Goal: Task Accomplishment & Management: Use online tool/utility

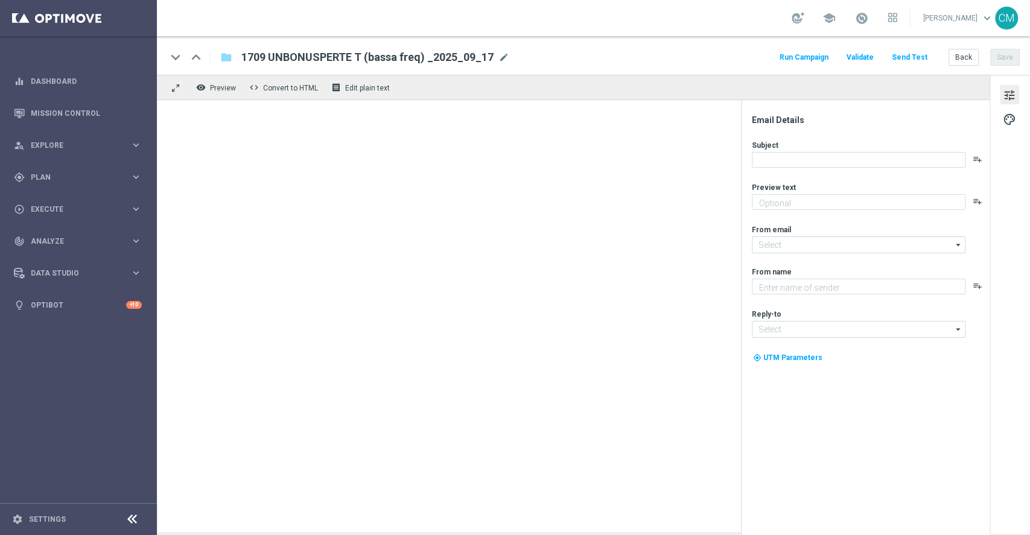
type textarea "Ti abbiamo accreditato 2€ di bonus Slot"
type input "newsletter@comunicazioni.sisal.it"
type textarea "Sisal"
type input "info@sisal.it"
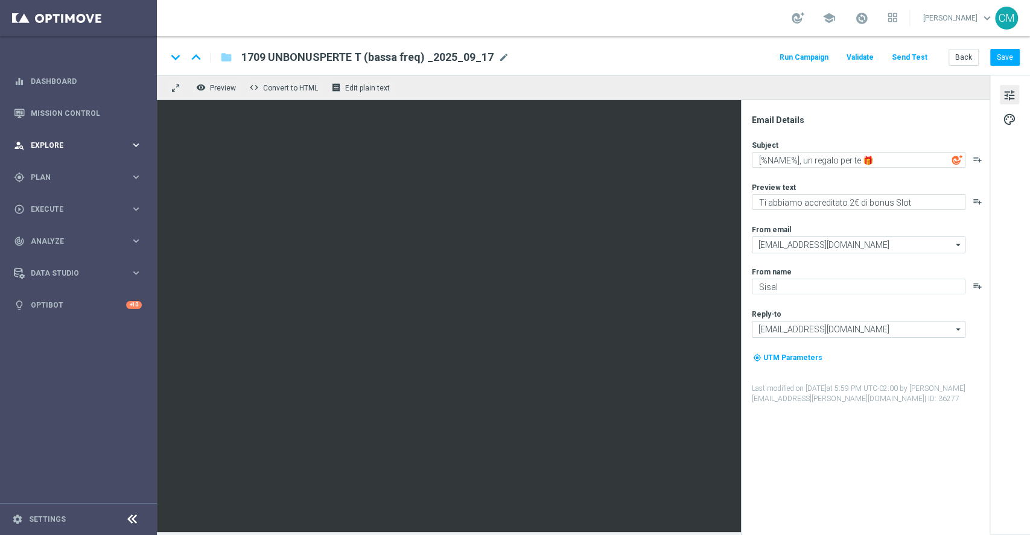
click at [79, 142] on span "Explore" at bounding box center [81, 145] width 100 height 7
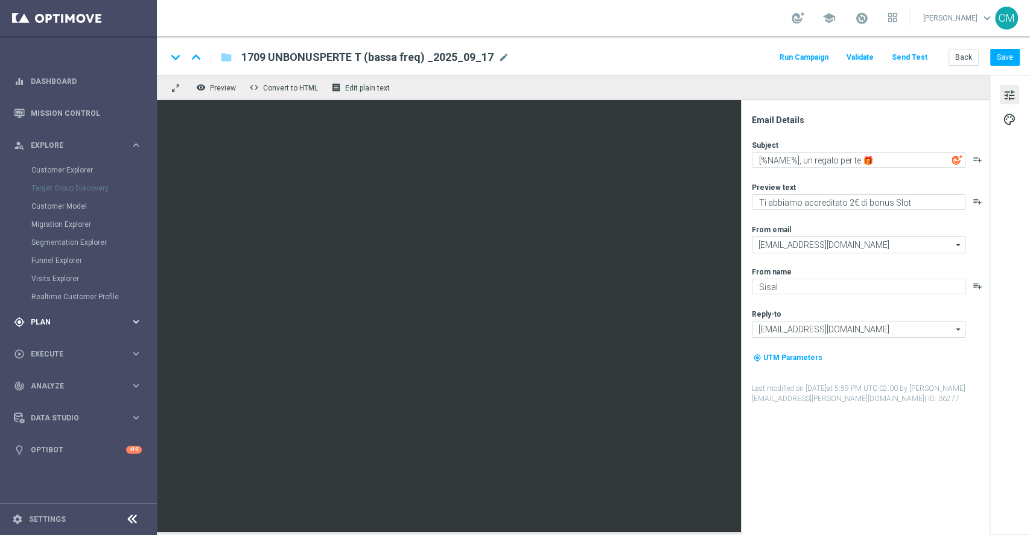
click at [60, 315] on div "gps_fixed Plan keyboard_arrow_right" at bounding box center [78, 322] width 156 height 32
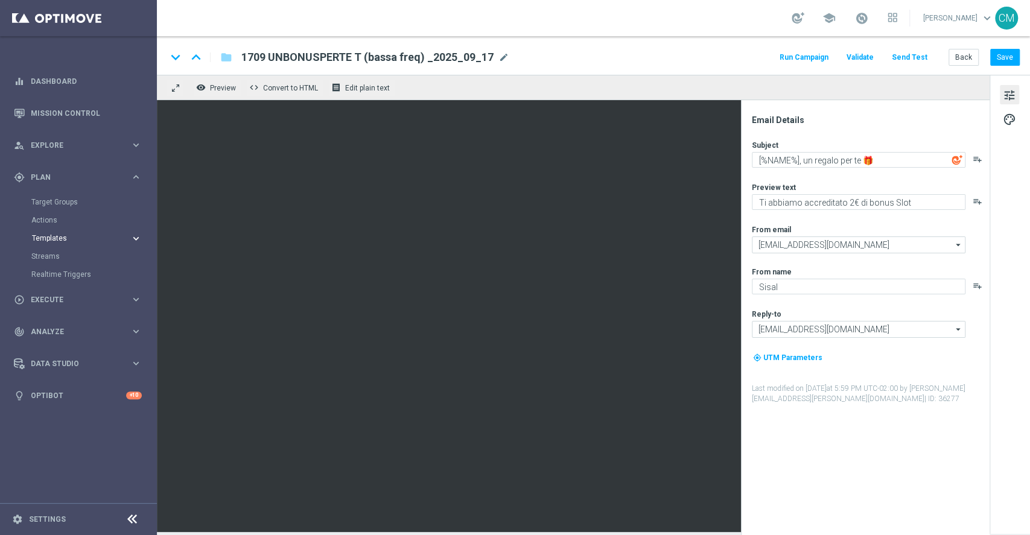
click at [73, 239] on span "Templates" at bounding box center [75, 238] width 86 height 7
click at [52, 260] on link "Optimail" at bounding box center [81, 257] width 88 height 10
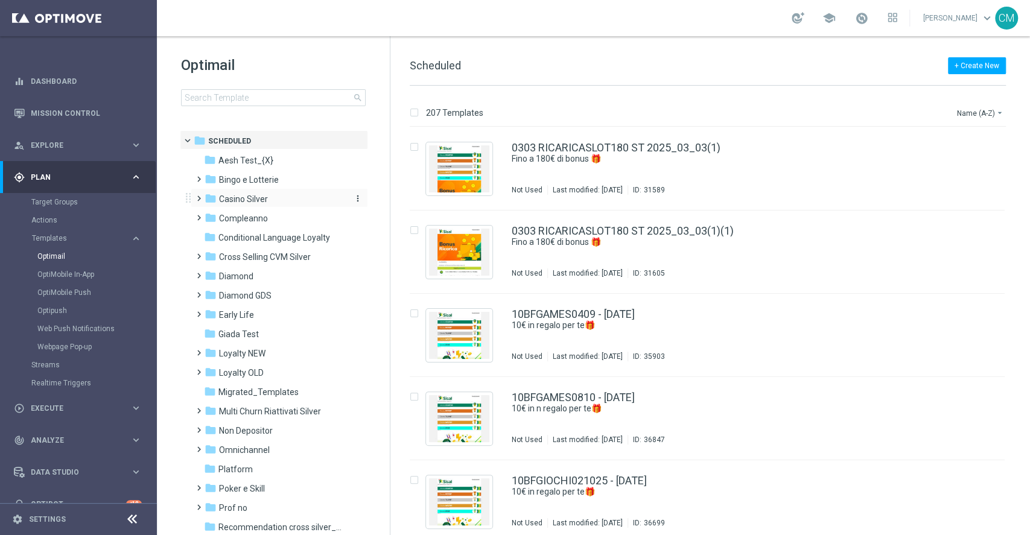
click at [254, 197] on span "Casino Silver" at bounding box center [243, 199] width 49 height 11
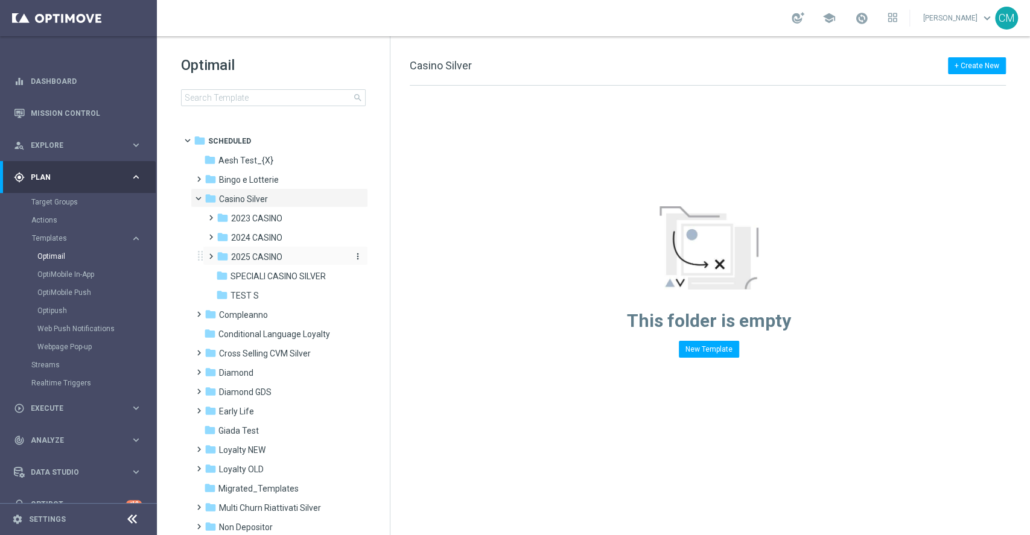
click at [261, 260] on span "2025 CASINO" at bounding box center [256, 257] width 51 height 11
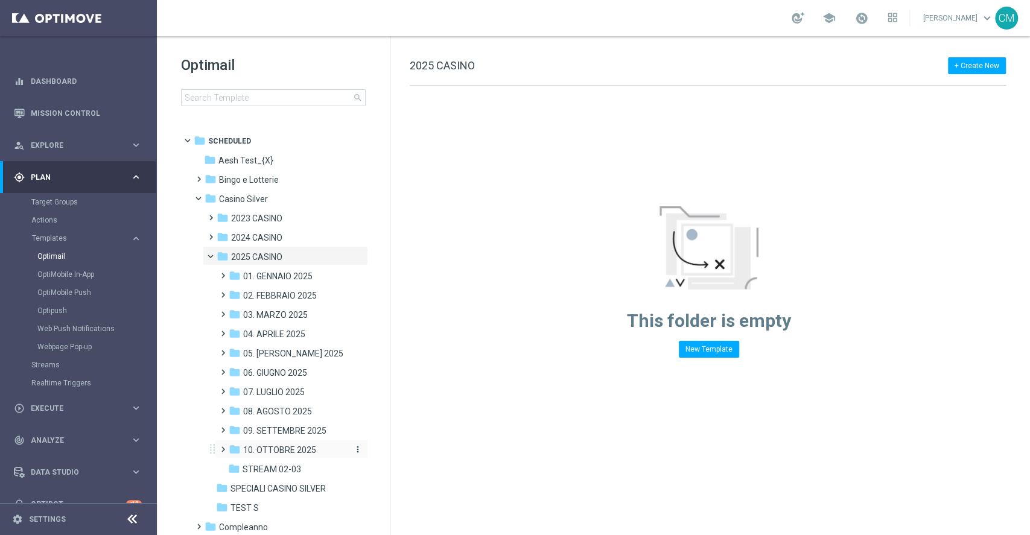
click at [261, 446] on span "10. OTTOBRE 2025" at bounding box center [279, 450] width 73 height 11
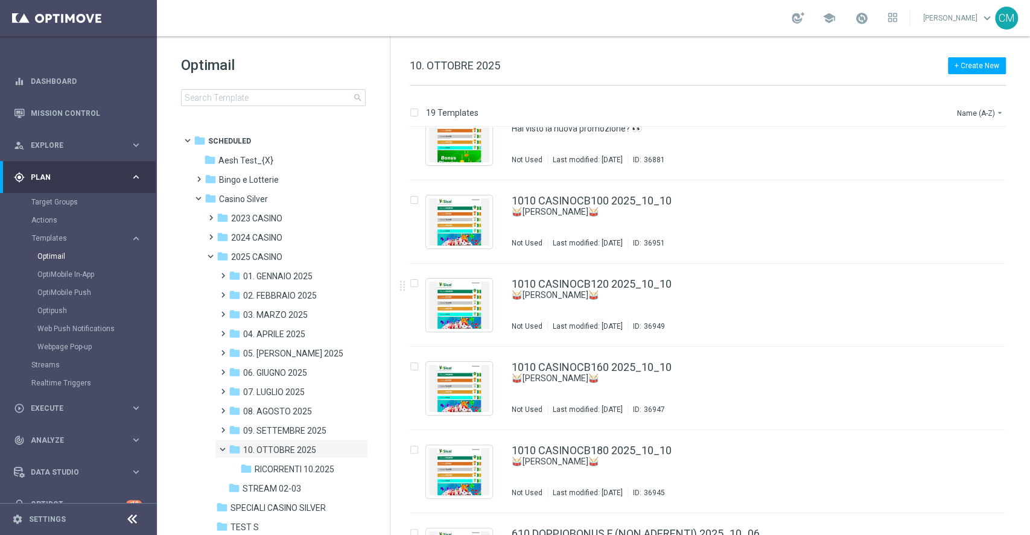
scroll to position [1174, 0]
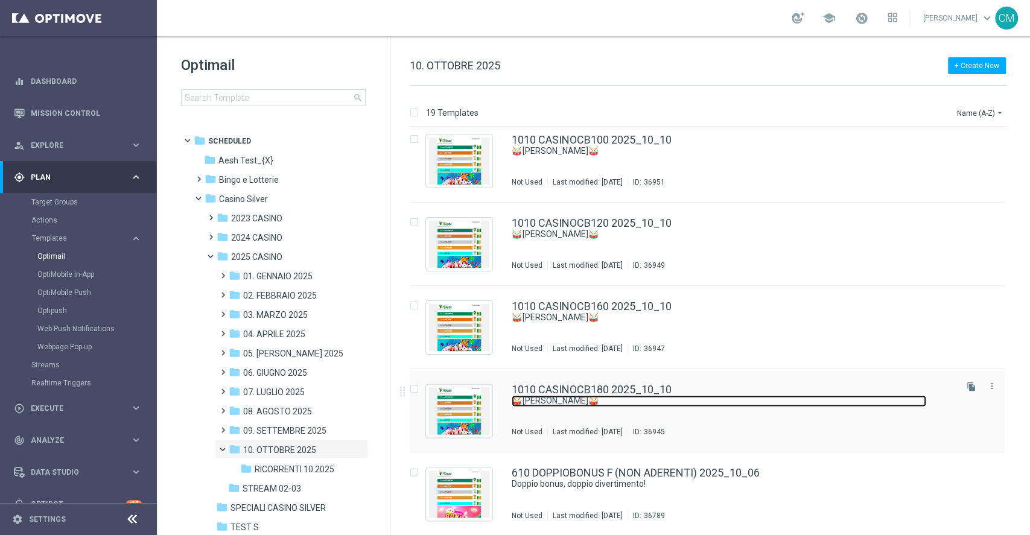
click at [648, 402] on link "🥁 [PERSON_NAME]🥁" at bounding box center [719, 400] width 415 height 11
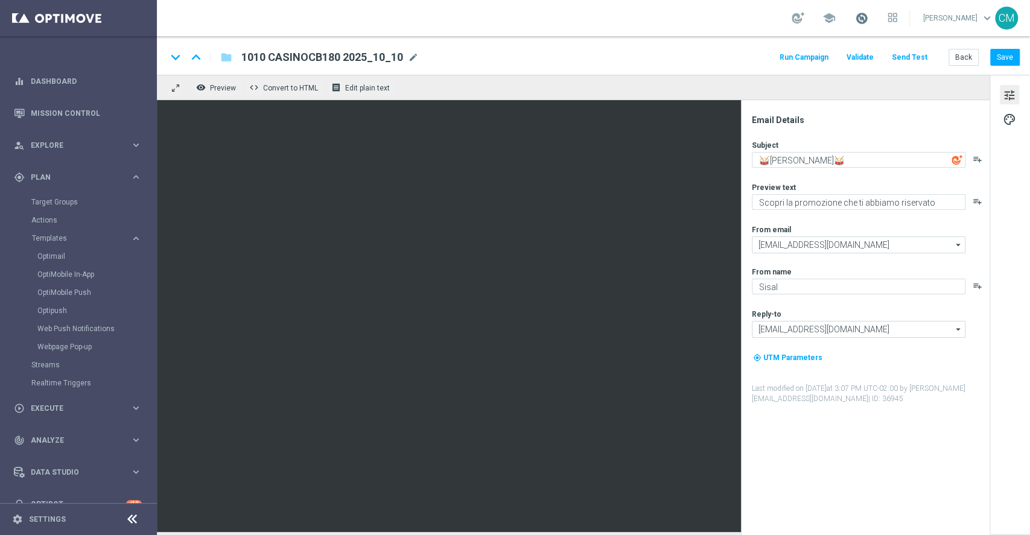
click at [867, 13] on span at bounding box center [861, 17] width 13 height 13
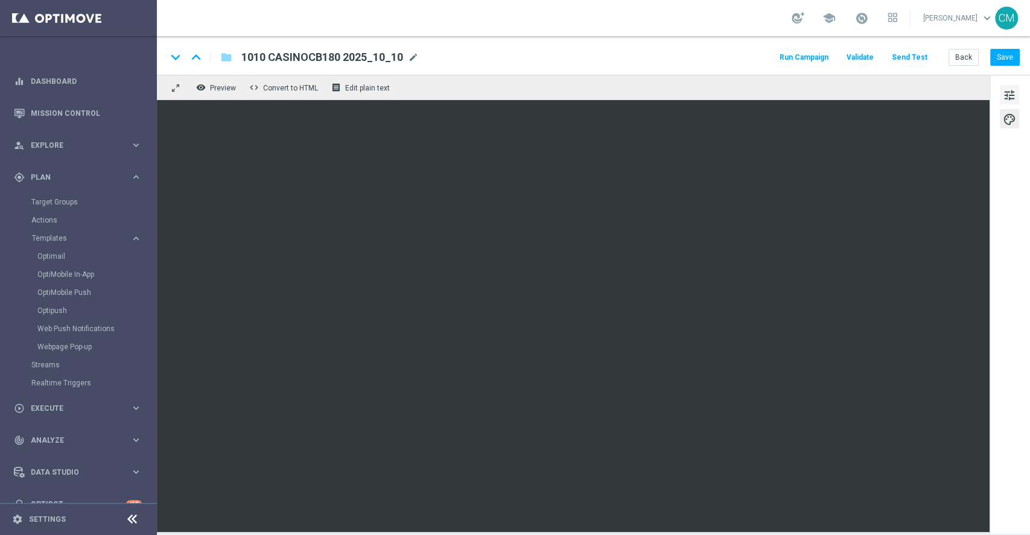
click at [1011, 90] on span "tune" at bounding box center [1009, 96] width 13 height 16
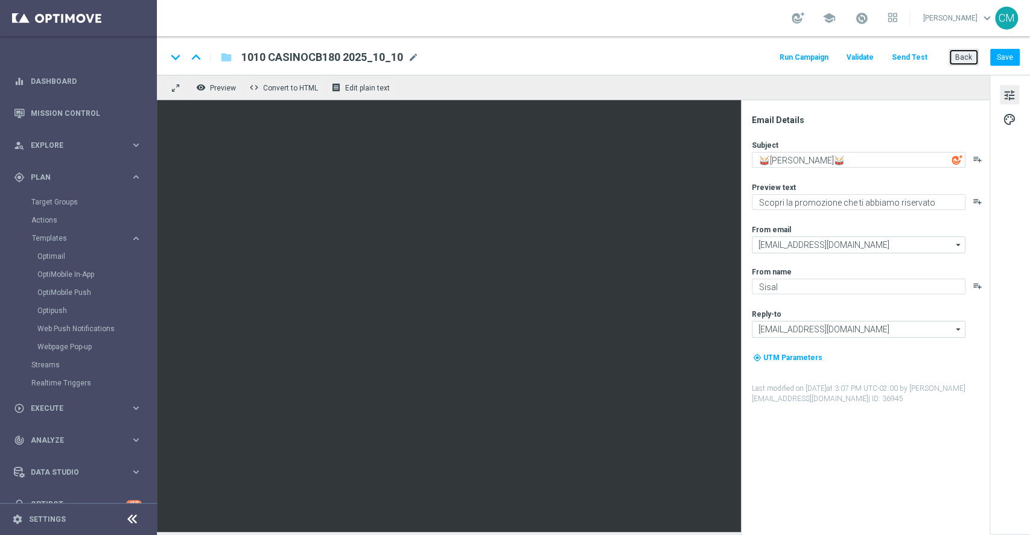
click at [960, 56] on button "Back" at bounding box center [964, 57] width 30 height 17
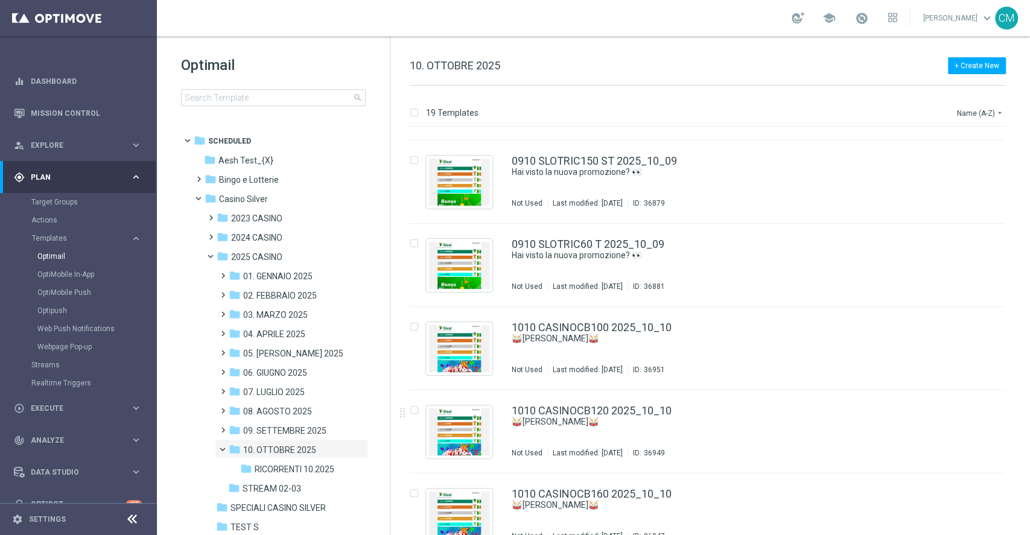
scroll to position [1174, 0]
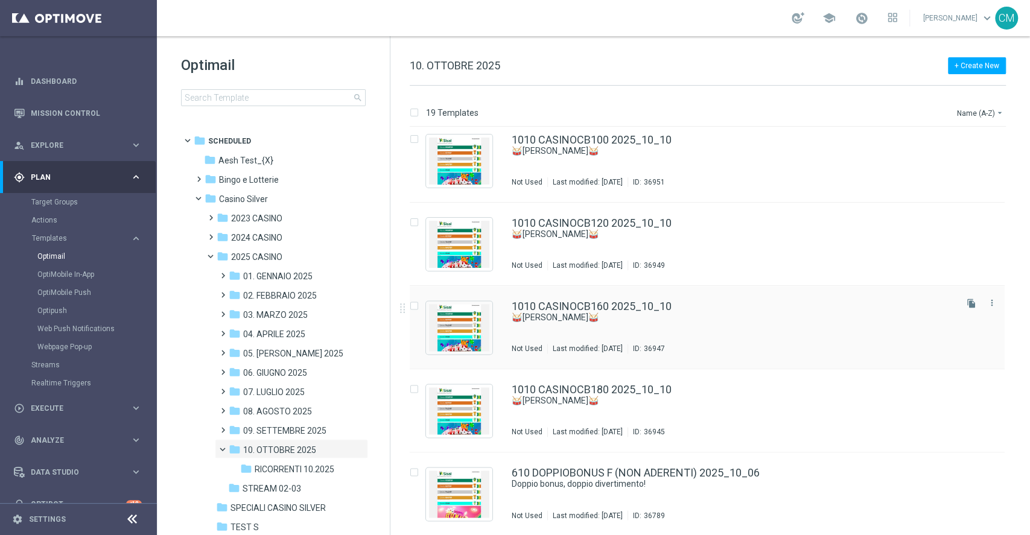
click at [684, 325] on div "1010 CASINOCB160 2025_10_10 🥁 Rullo di tamburi🥁 Not Used Last modified: Friday,…" at bounding box center [733, 327] width 442 height 53
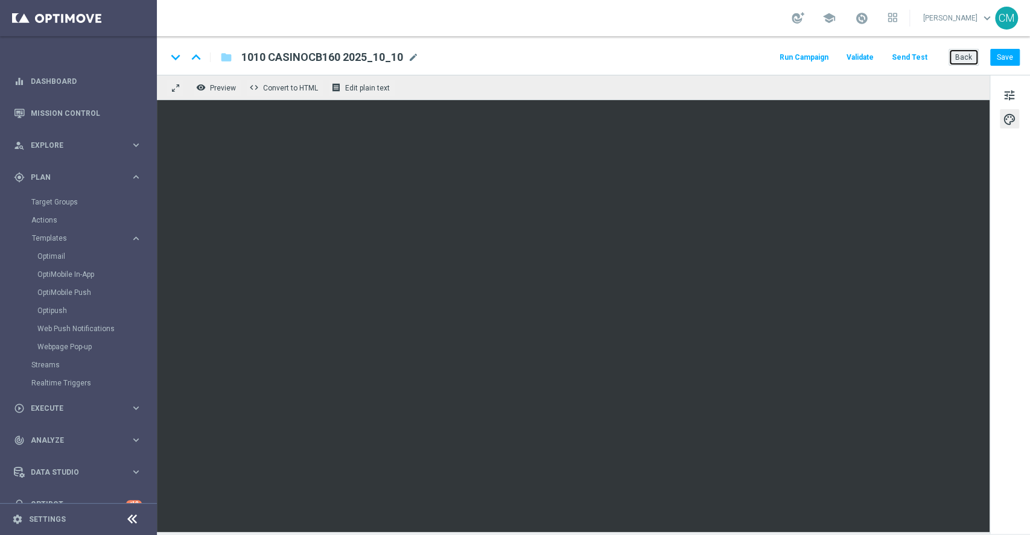
click at [965, 60] on button "Back" at bounding box center [964, 57] width 30 height 17
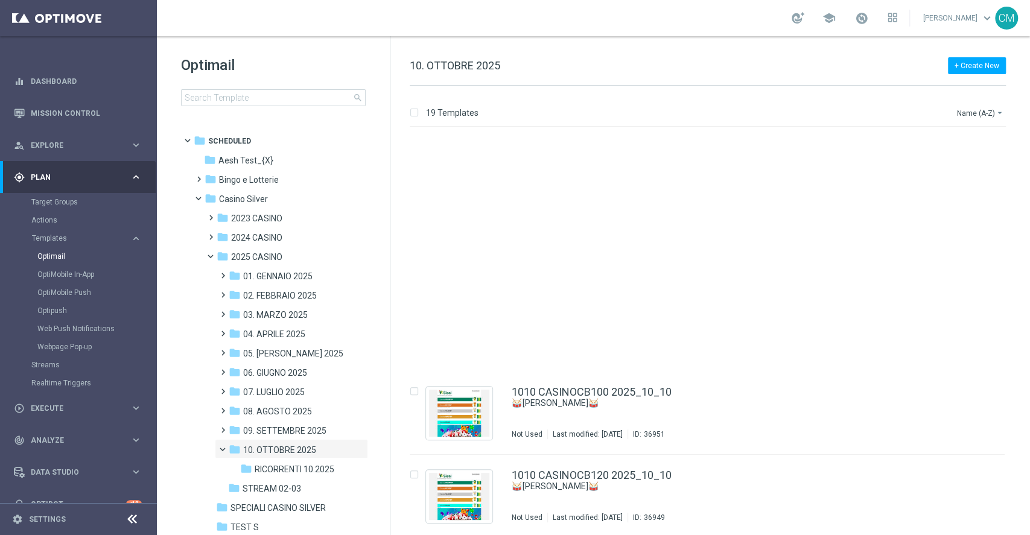
scroll to position [1174, 0]
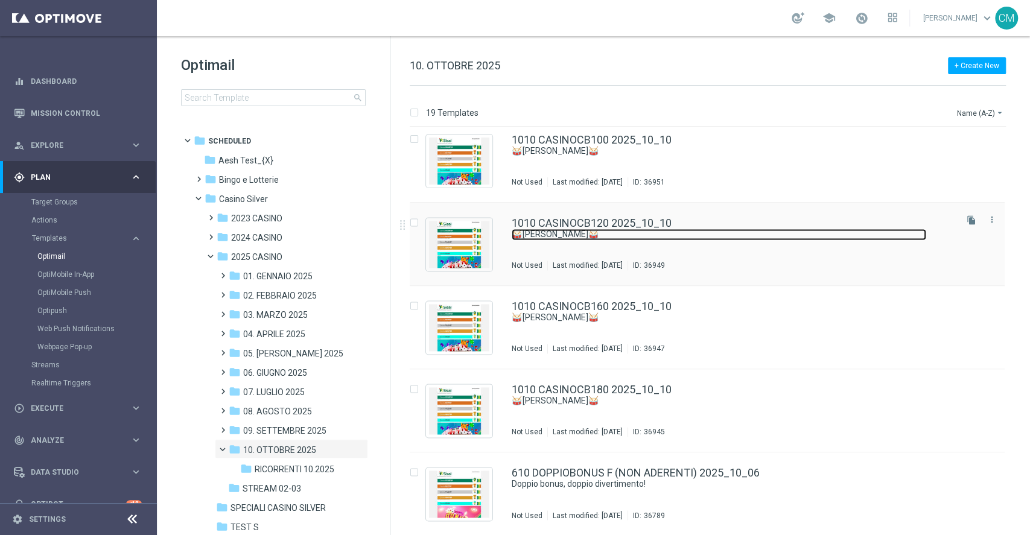
click at [663, 239] on link "🥁 [PERSON_NAME]🥁" at bounding box center [719, 234] width 415 height 11
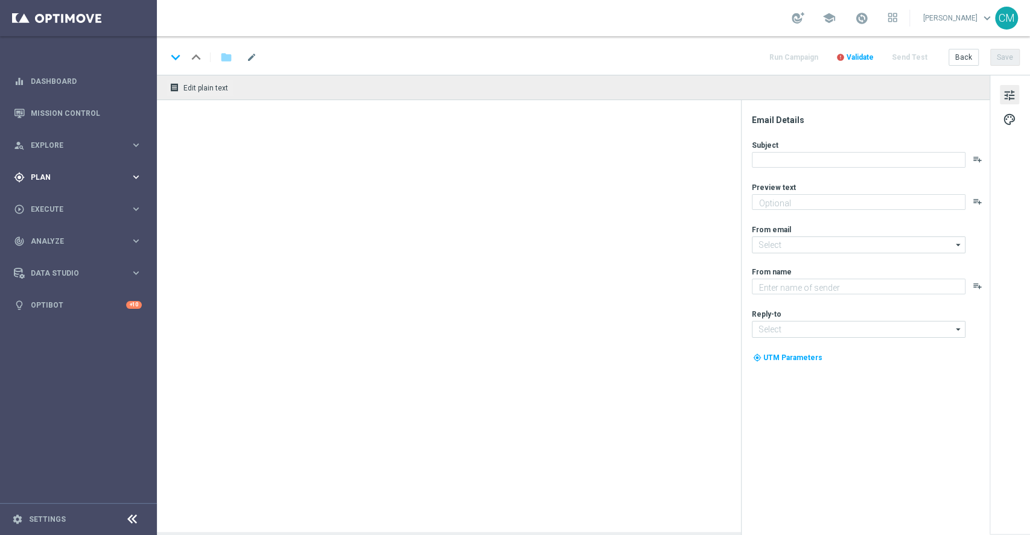
click at [73, 175] on span "Plan" at bounding box center [81, 177] width 100 height 7
click at [54, 203] on link "Target Groups" at bounding box center [78, 202] width 94 height 10
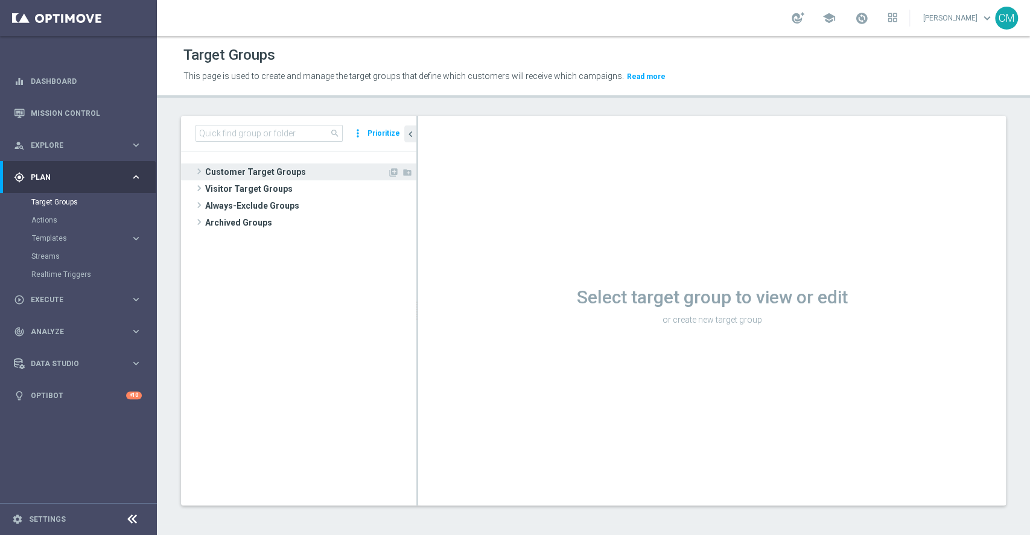
click at [266, 179] on span "Customer Target Groups" at bounding box center [296, 172] width 182 height 17
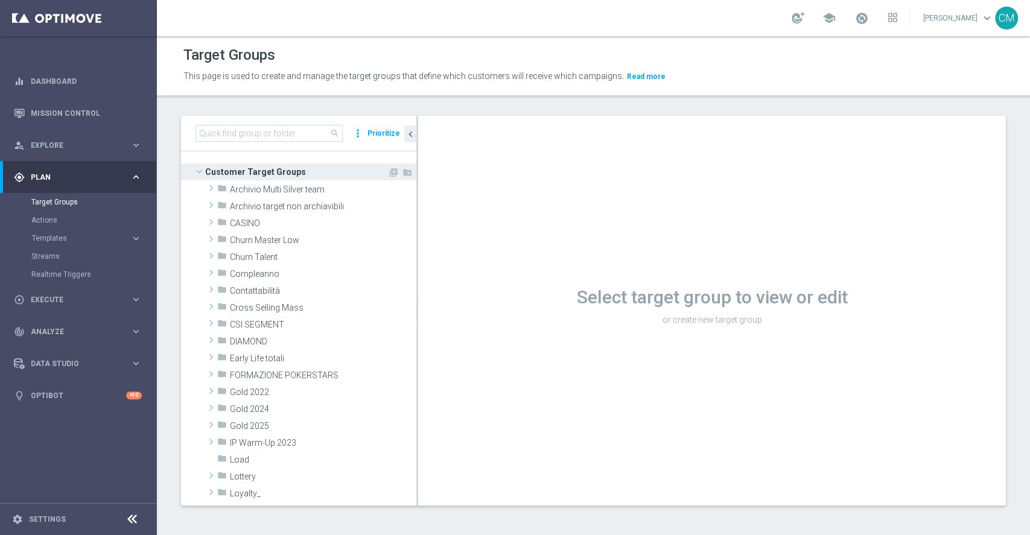
click at [266, 179] on span "Customer Target Groups" at bounding box center [296, 172] width 182 height 17
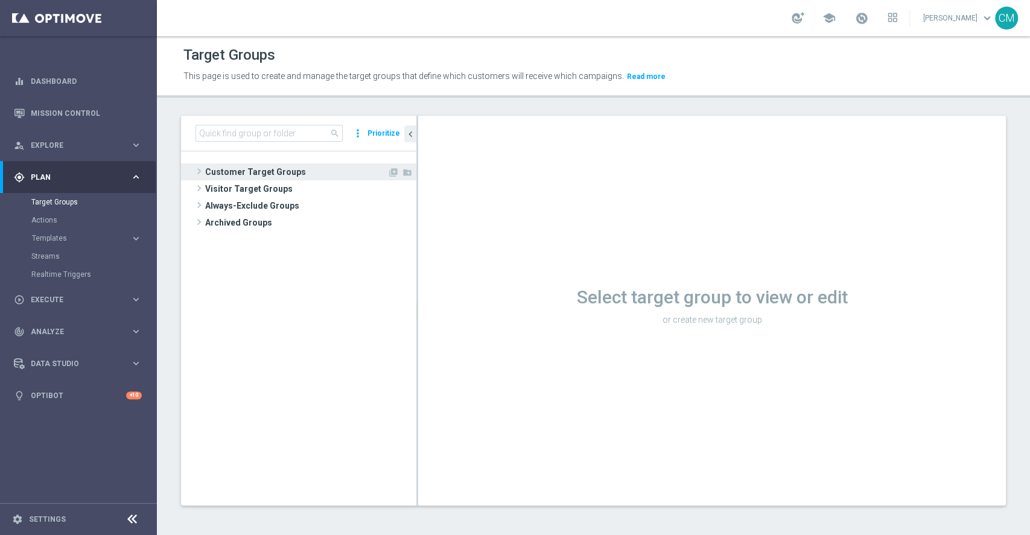
click at [265, 174] on span "Customer Target Groups" at bounding box center [296, 172] width 182 height 17
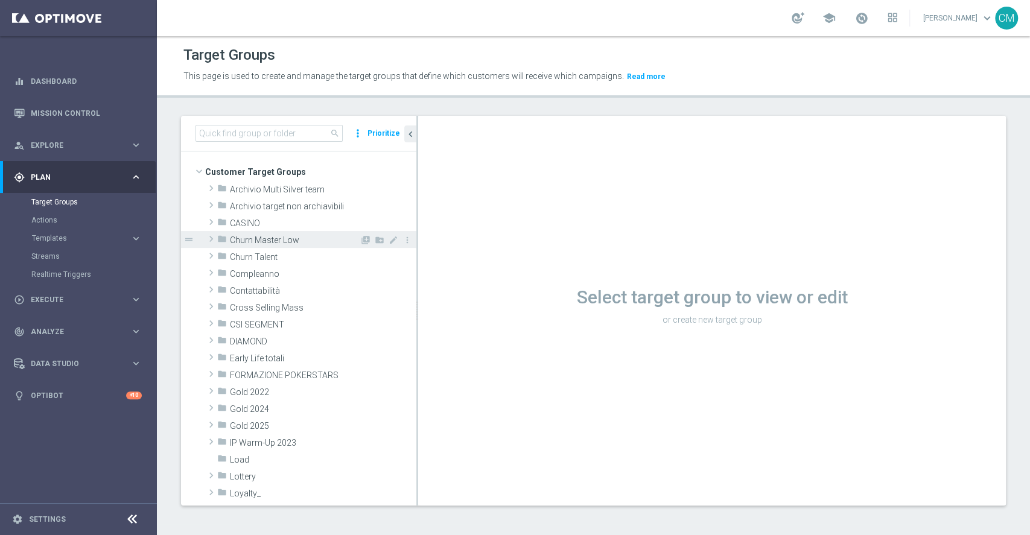
click at [259, 231] on div "folder Churn Master Low" at bounding box center [288, 239] width 142 height 17
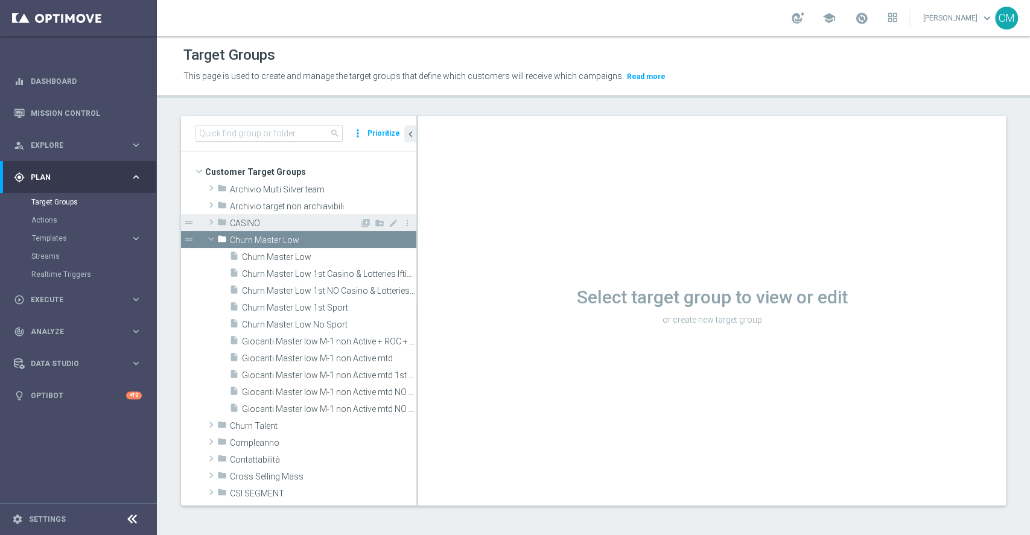
click at [254, 225] on span "CASINO" at bounding box center [295, 224] width 130 height 10
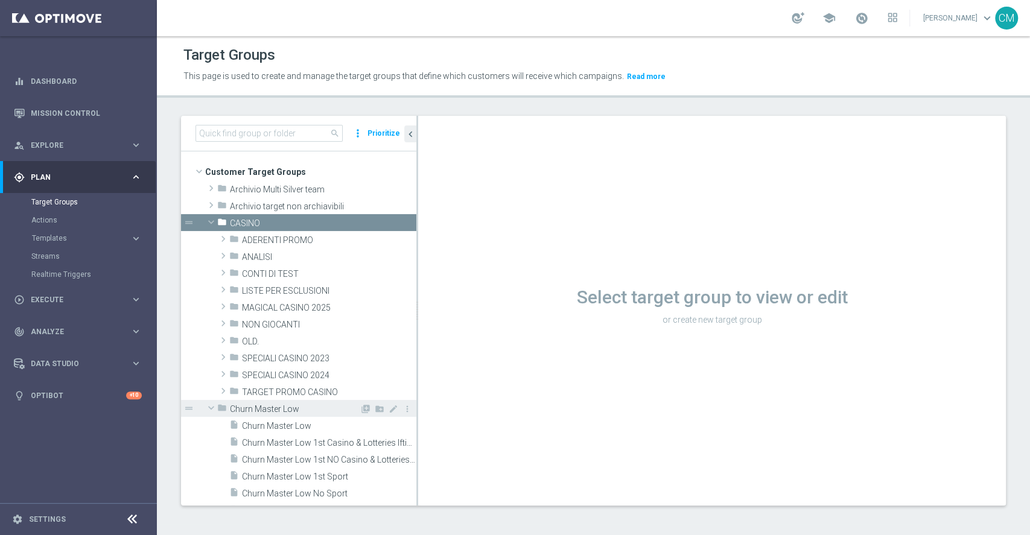
click at [276, 412] on span "Churn Master Low" at bounding box center [295, 409] width 130 height 10
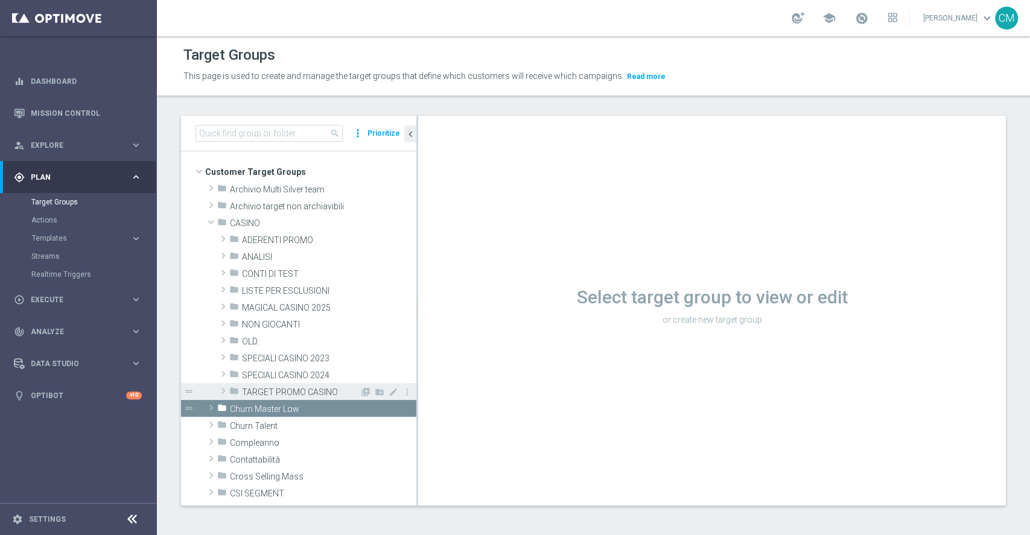
click at [280, 395] on span "TARGET PROMO CASINO" at bounding box center [301, 393] width 118 height 10
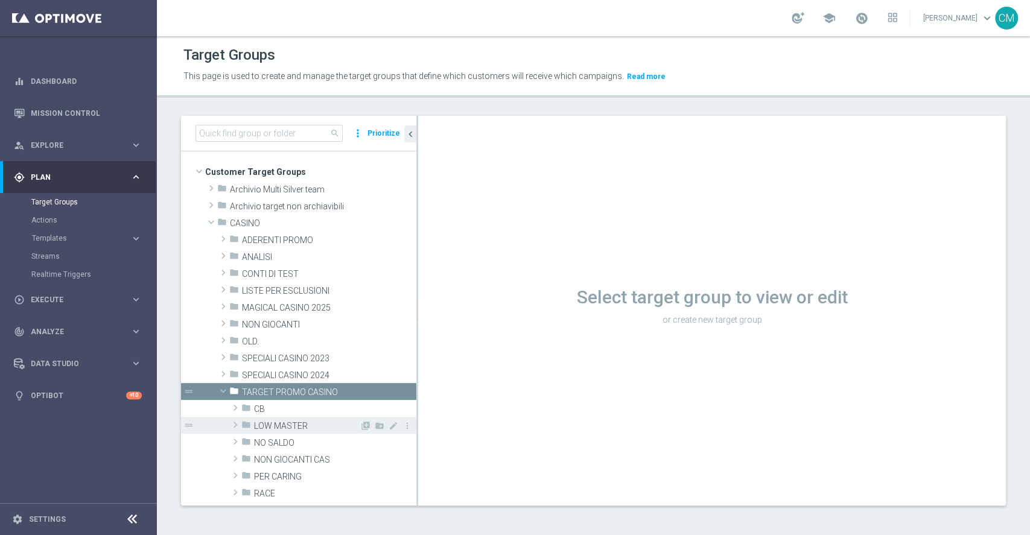
scroll to position [59, 0]
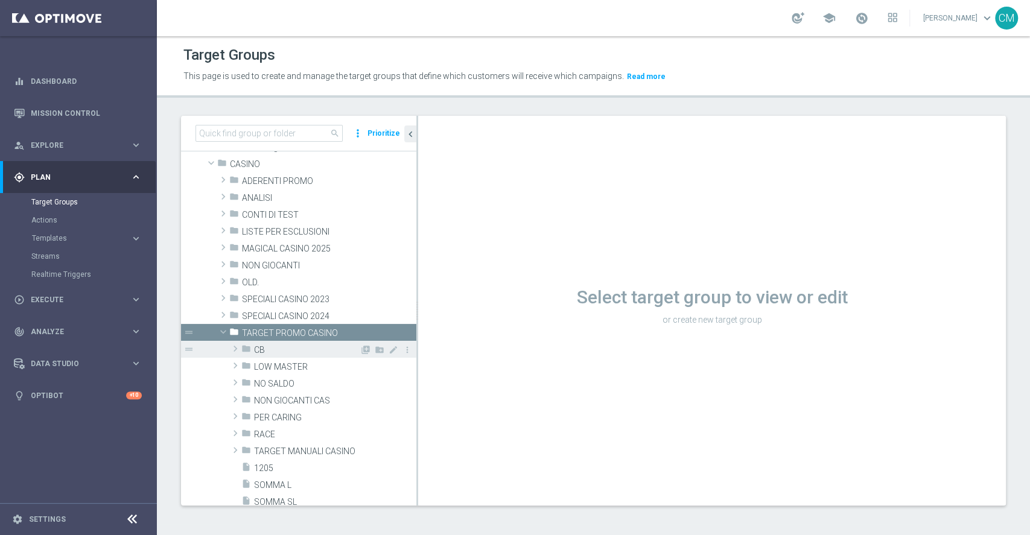
click at [272, 347] on span "CB" at bounding box center [307, 350] width 106 height 10
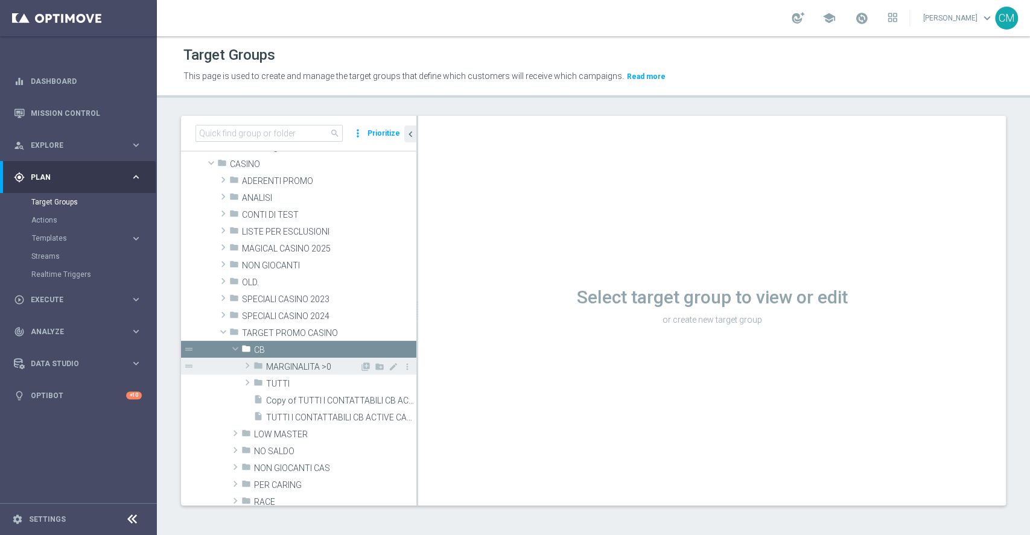
click at [276, 364] on span "MARGINALITA >0" at bounding box center [313, 367] width 94 height 10
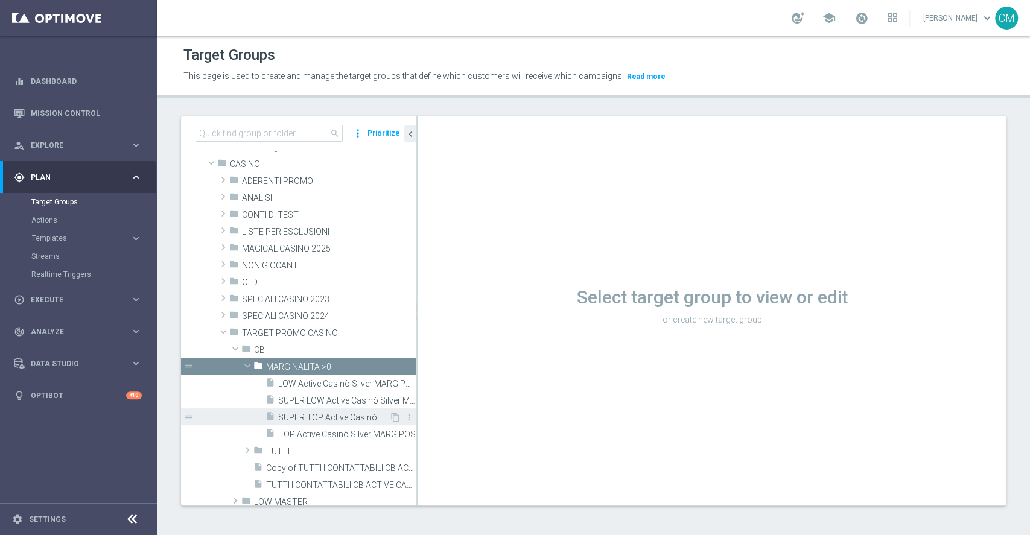
click at [304, 409] on div "insert_drive_file SUPER TOP Active Casinò Silver MARG POS" at bounding box center [328, 417] width 124 height 17
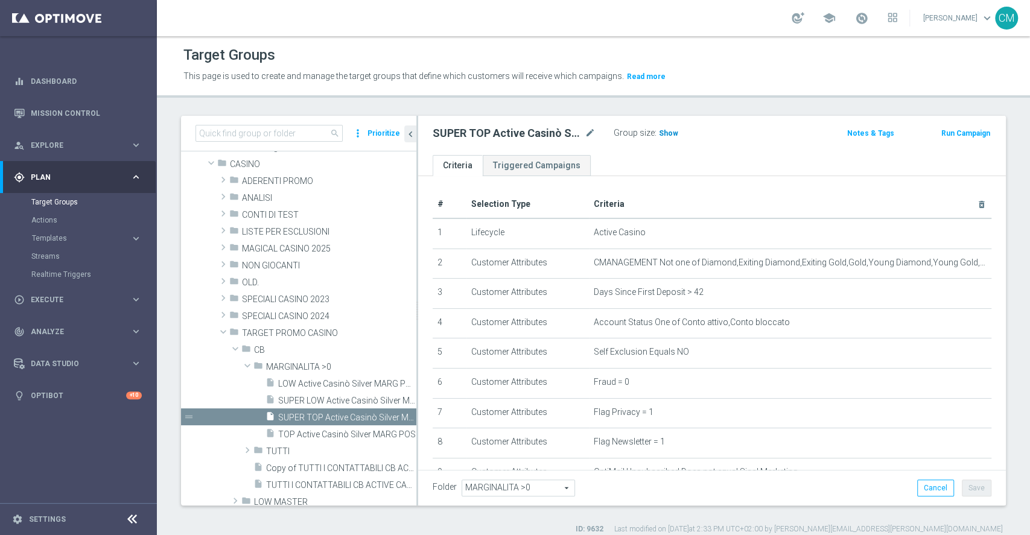
click at [672, 132] on span "Show" at bounding box center [668, 133] width 19 height 8
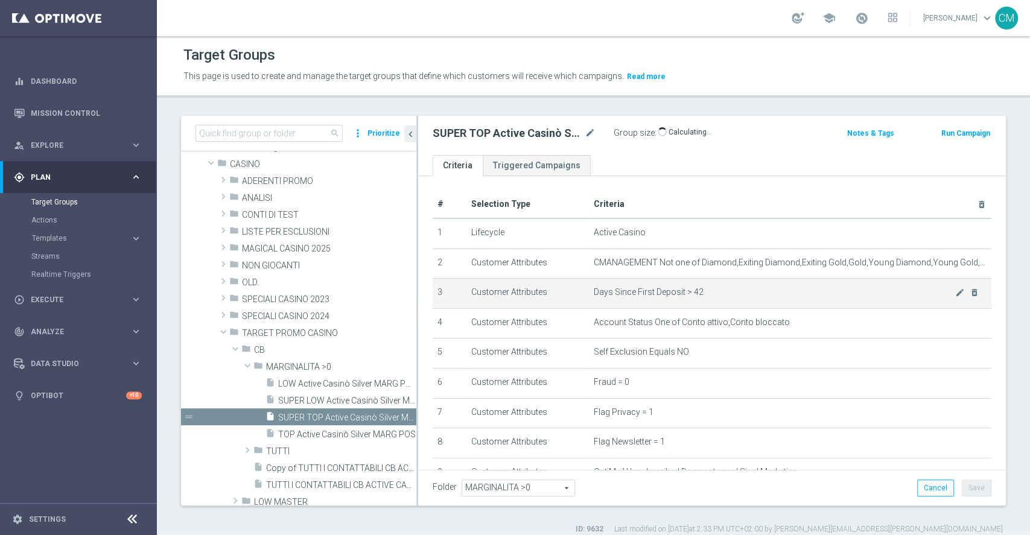
scroll to position [331, 0]
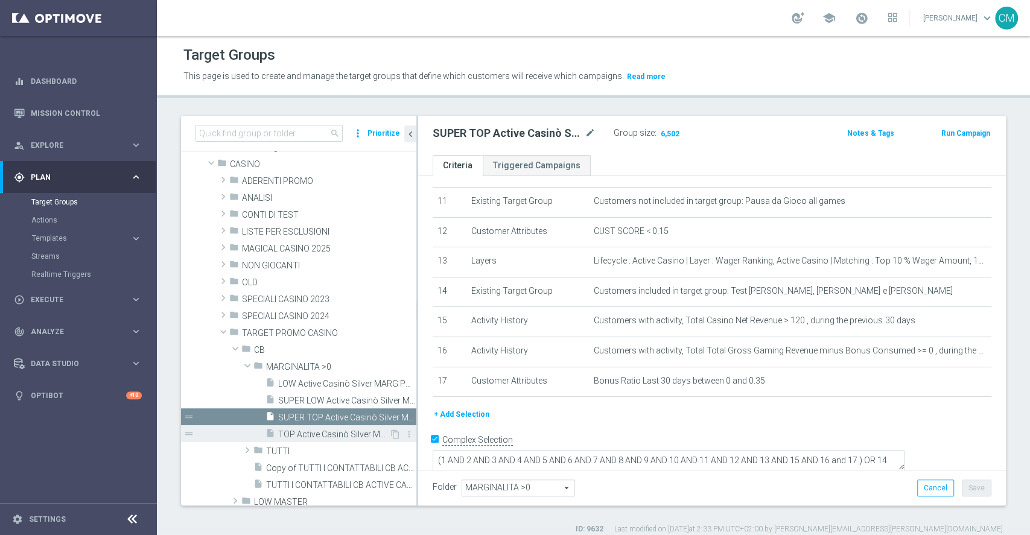
click at [314, 438] on span "TOP Active Casinò Silver MARG POS" at bounding box center [333, 435] width 111 height 10
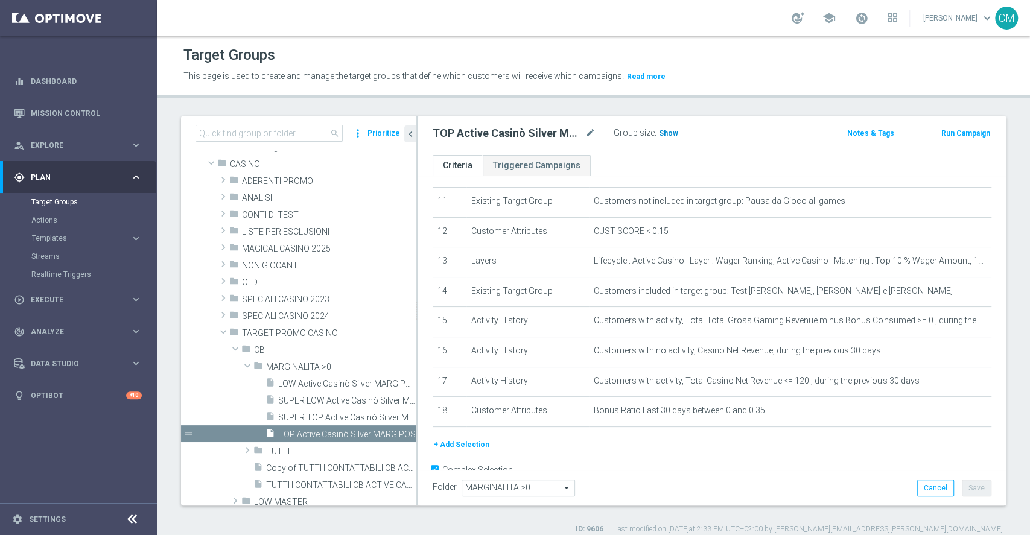
click at [666, 134] on span "Show" at bounding box center [668, 133] width 19 height 8
click at [299, 379] on span "LOW Active Casinò Silver MARG POS" at bounding box center [333, 384] width 111 height 10
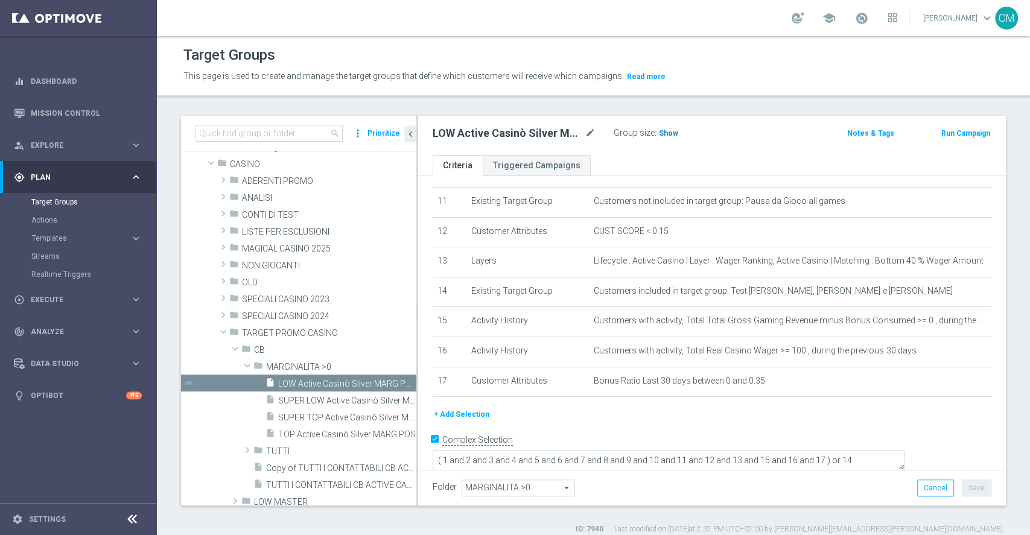
click at [662, 131] on span "Show" at bounding box center [668, 133] width 19 height 8
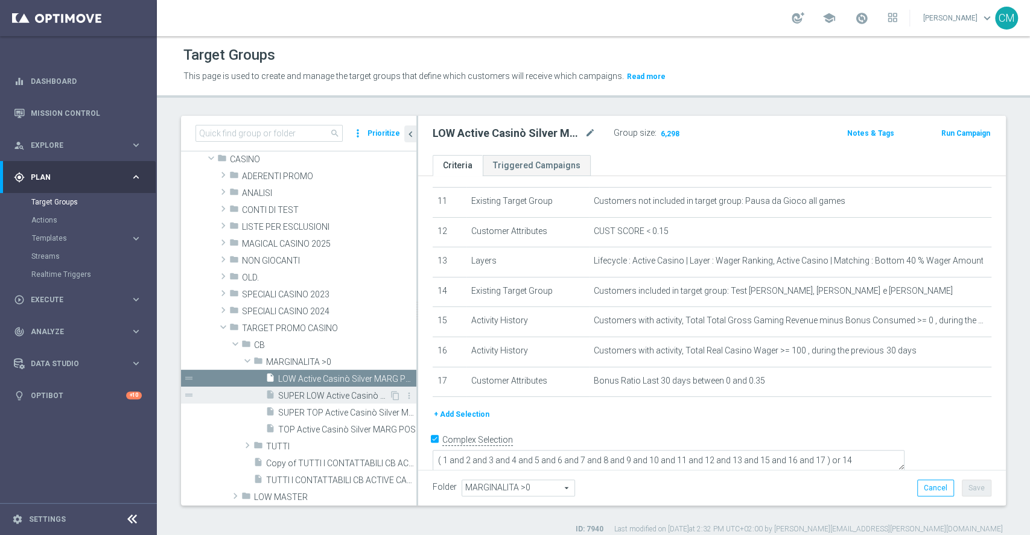
click at [334, 394] on span "SUPER LOW Active Casinò Silver MARG POS" at bounding box center [333, 396] width 111 height 10
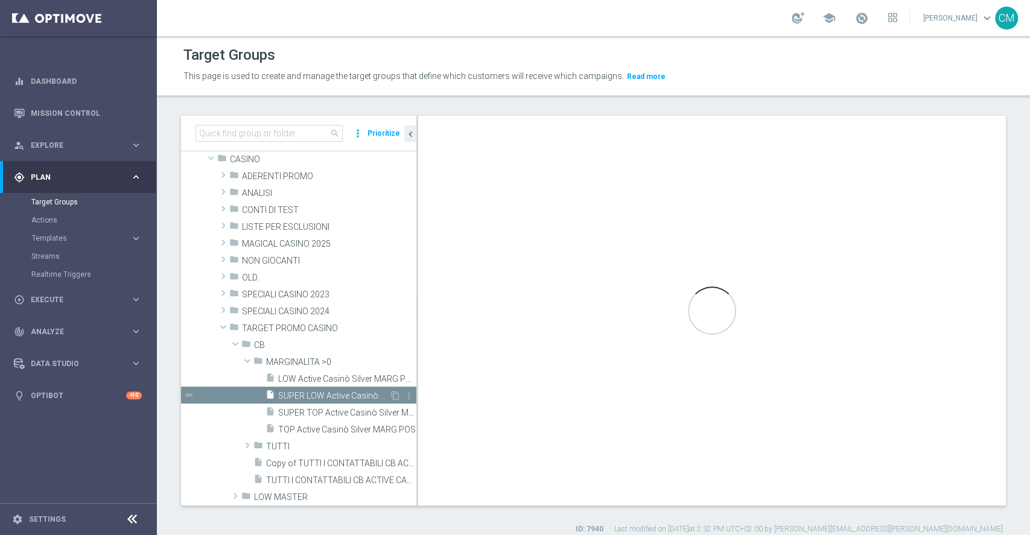
type textarea "( 1 and 2 and 3 and 4 and 5 and 6 and 7 and 8 and 9 and 10 and 11 and 12 and 13…"
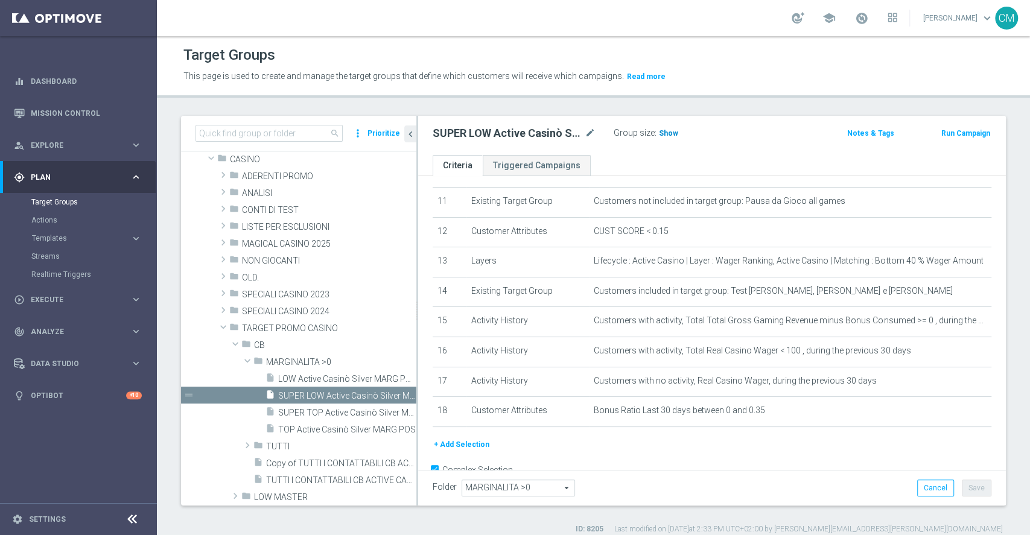
click at [660, 132] on span "Show" at bounding box center [668, 133] width 19 height 8
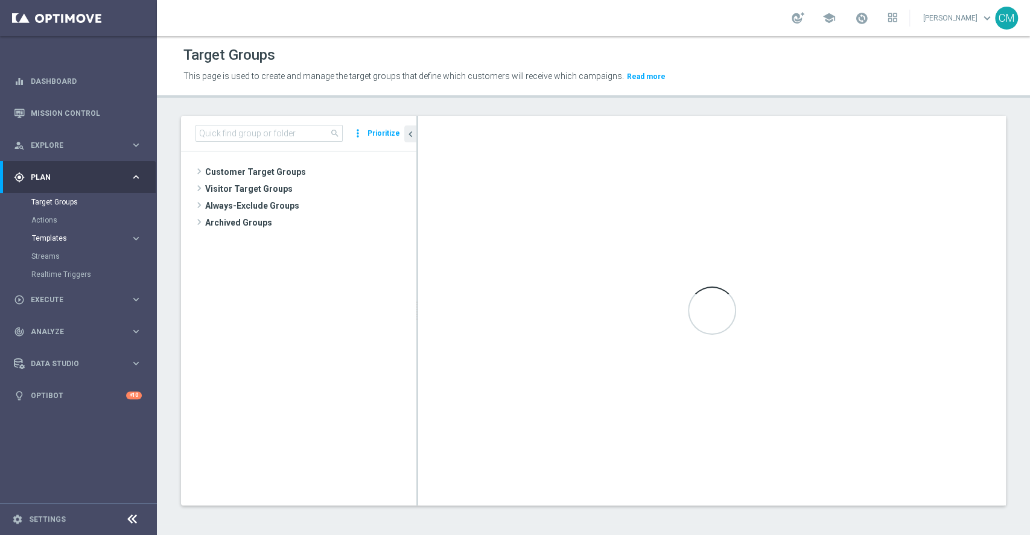
click at [46, 235] on span "Templates" at bounding box center [75, 238] width 86 height 7
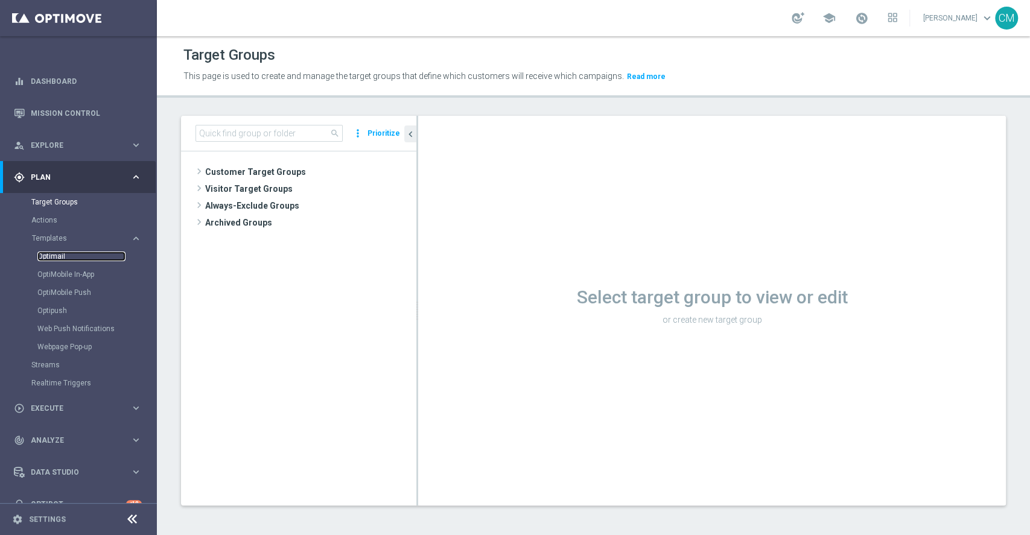
click at [54, 254] on link "Optimail" at bounding box center [81, 257] width 88 height 10
click at [240, 166] on span "Customer Target Groups" at bounding box center [296, 172] width 182 height 17
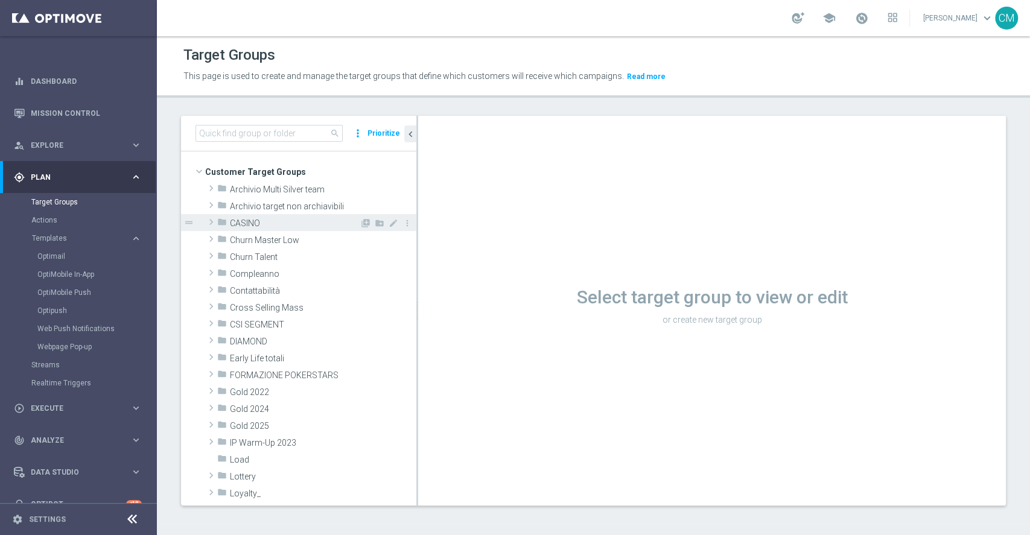
click at [244, 223] on span "CASINO" at bounding box center [295, 224] width 130 height 10
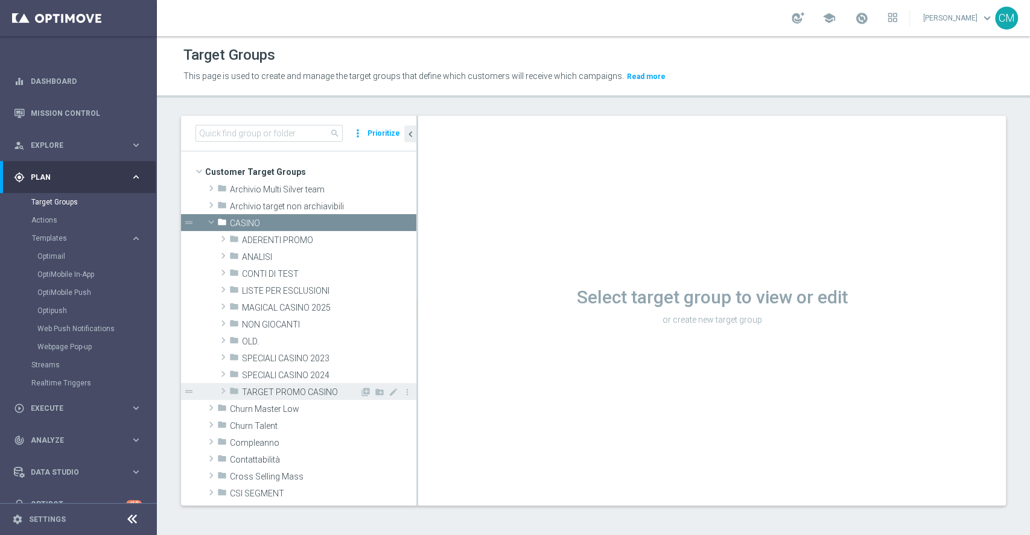
click at [283, 384] on div "folder TARGET PROMO CASINO" at bounding box center [294, 391] width 130 height 17
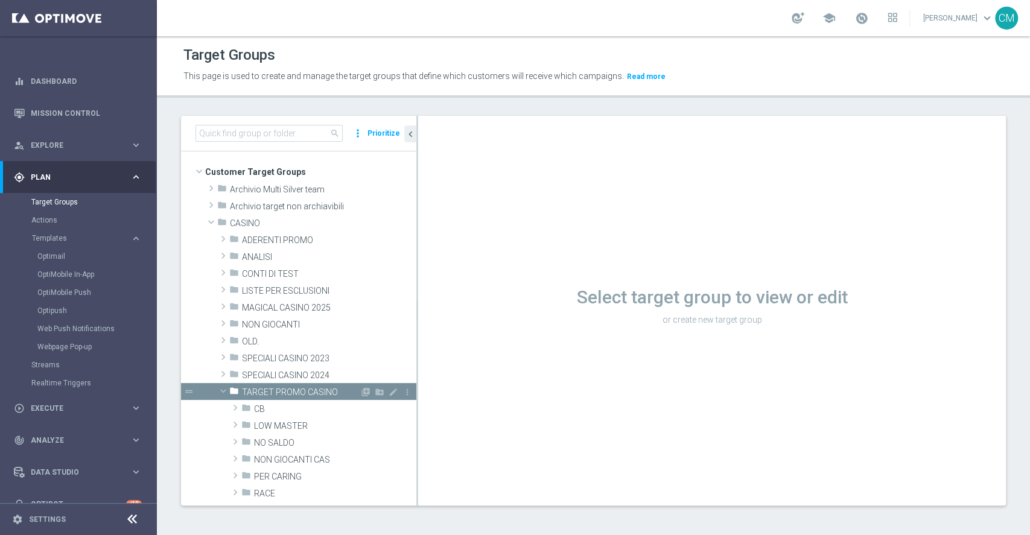
scroll to position [74, 0]
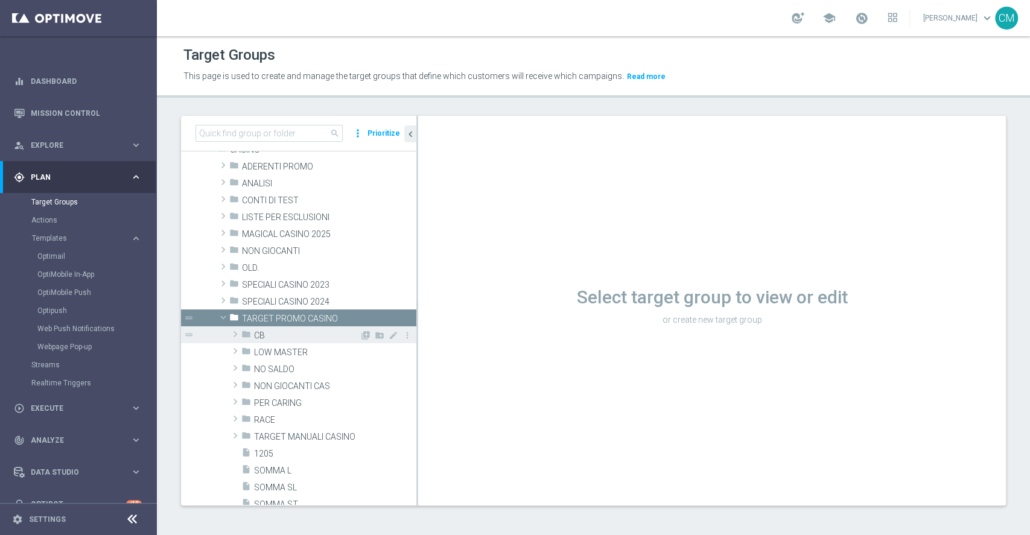
click at [274, 334] on span "CB" at bounding box center [307, 336] width 106 height 10
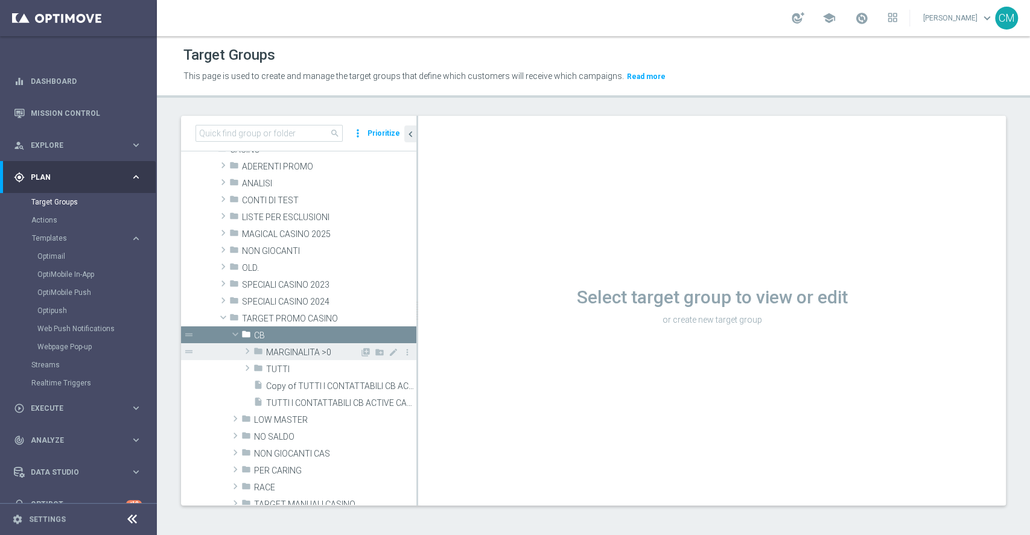
click at [280, 353] on span "MARGINALITA >0" at bounding box center [313, 353] width 94 height 10
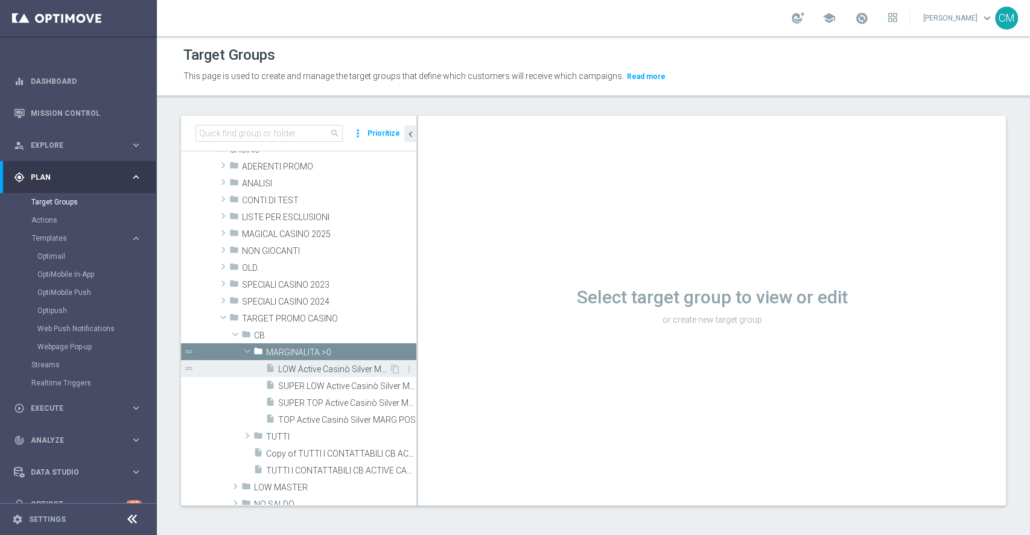
click at [306, 374] on span "LOW Active Casinò Silver MARG POS" at bounding box center [333, 370] width 111 height 10
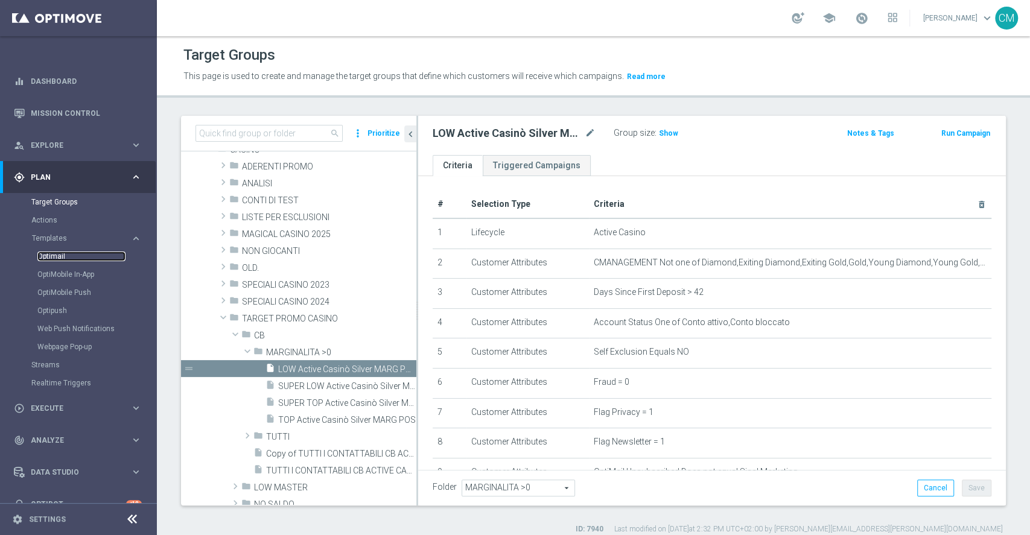
click at [53, 252] on link "Optimail" at bounding box center [81, 257] width 88 height 10
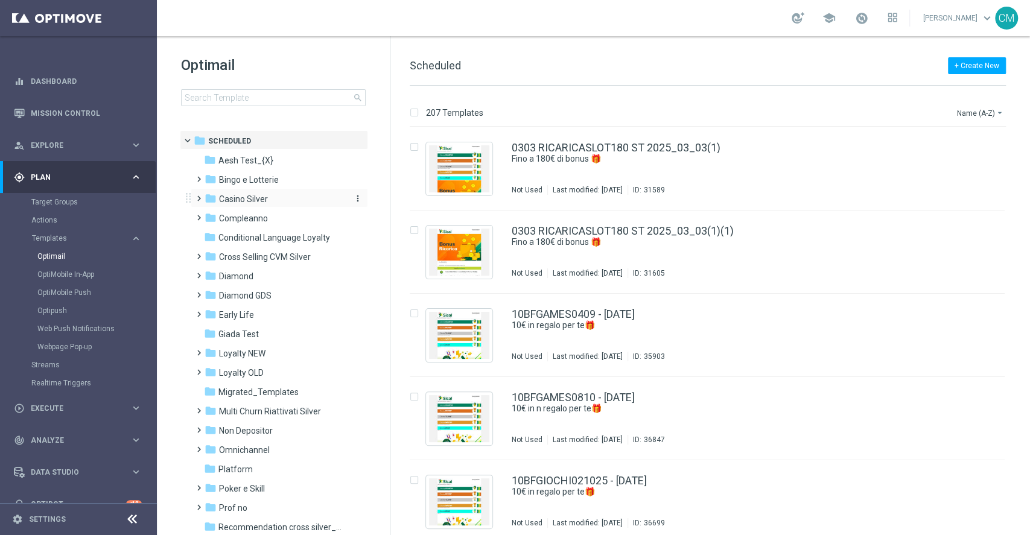
click at [228, 200] on span "Casino Silver" at bounding box center [243, 199] width 49 height 11
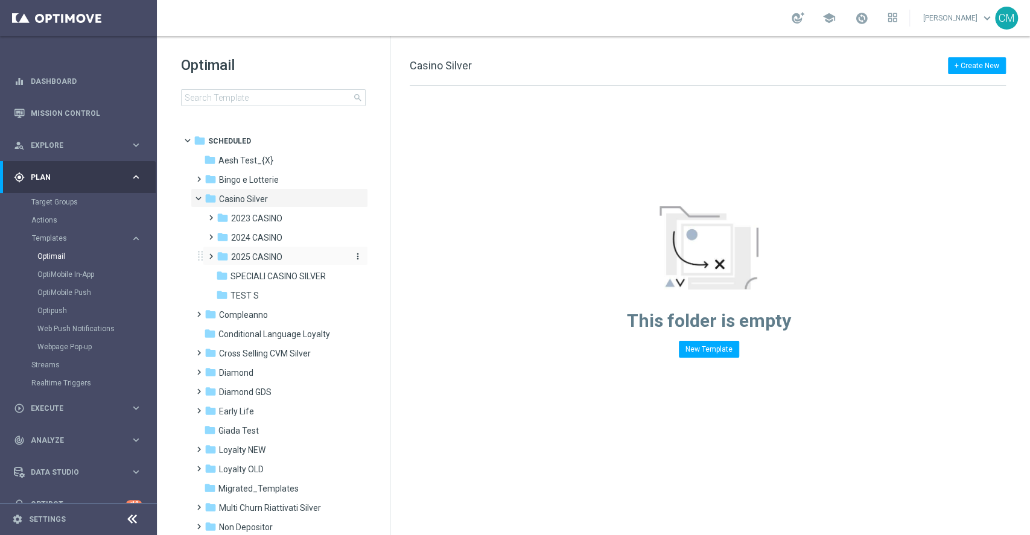
click at [249, 252] on span "2025 CASINO" at bounding box center [256, 257] width 51 height 11
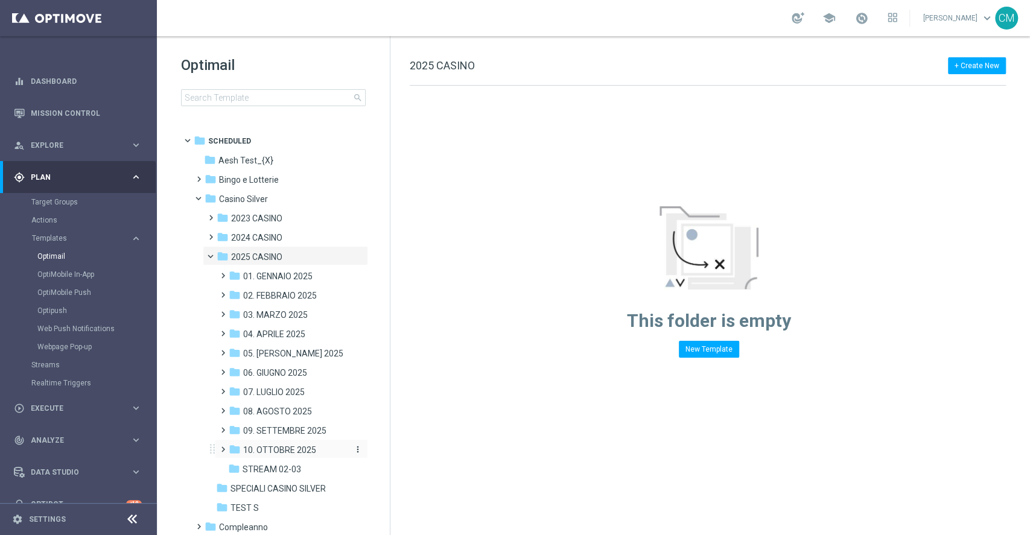
click at [269, 447] on span "10. OTTOBRE 2025" at bounding box center [279, 450] width 73 height 11
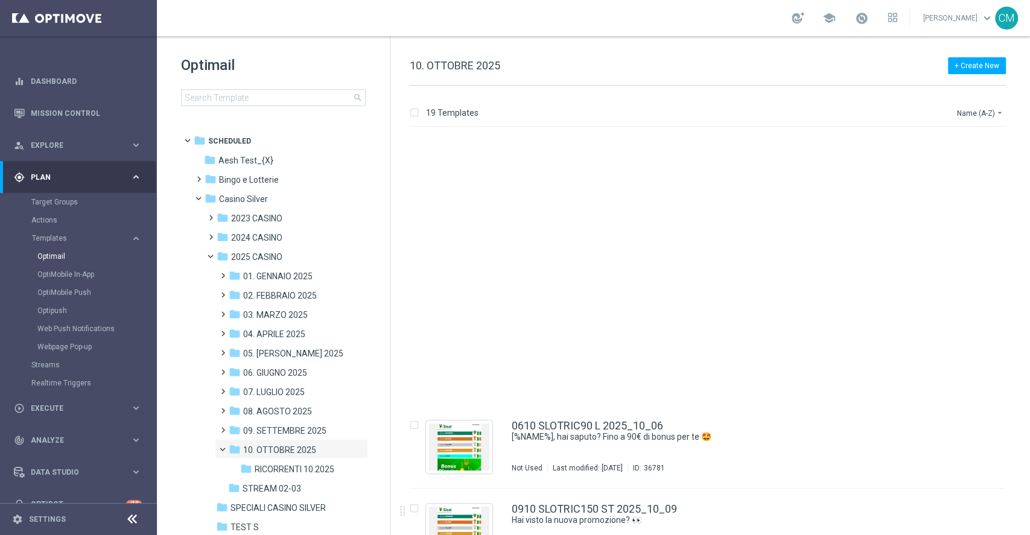
scroll to position [1174, 0]
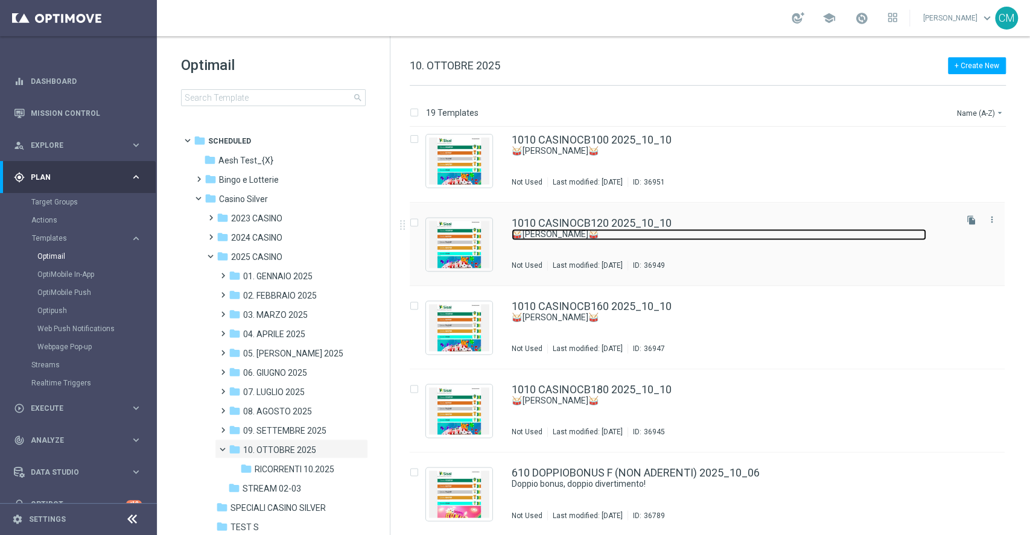
click at [642, 236] on link "🥁 [PERSON_NAME]🥁" at bounding box center [719, 234] width 415 height 11
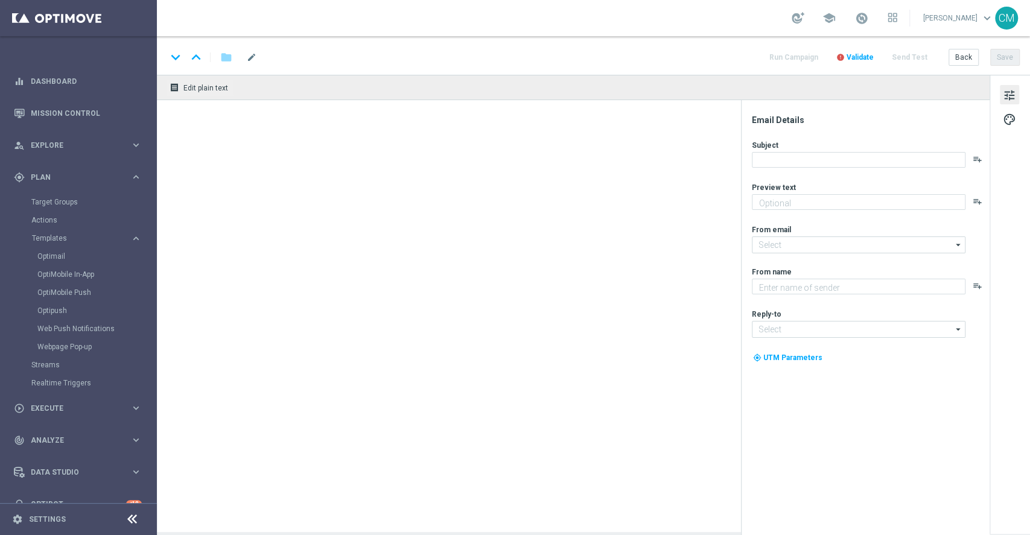
type textarea "Scopri la promozione che ti abbiamo riservato"
type input "[EMAIL_ADDRESS][DOMAIN_NAME]"
type textarea "Sisal"
type input "[EMAIL_ADDRESS][DOMAIN_NAME]"
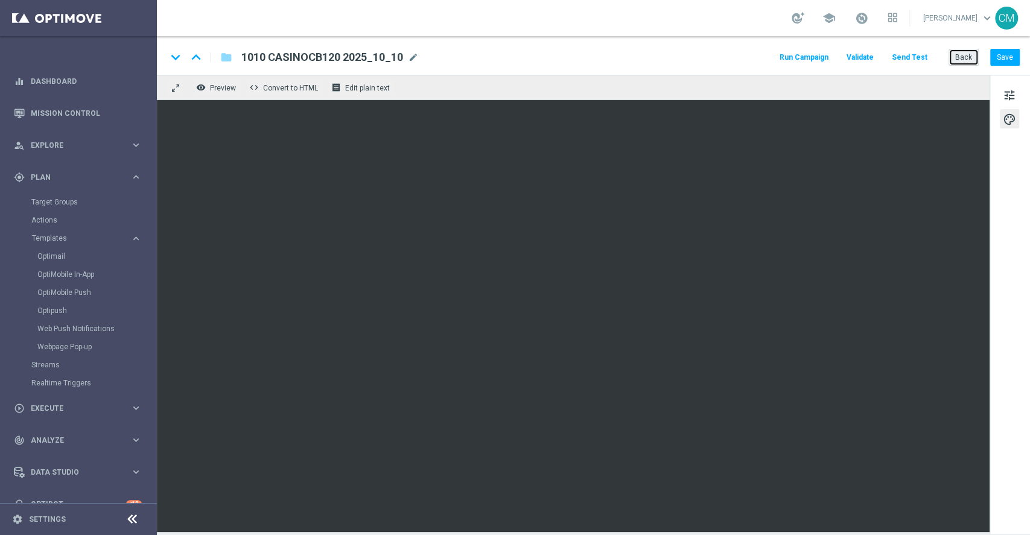
click at [967, 60] on button "Back" at bounding box center [964, 57] width 30 height 17
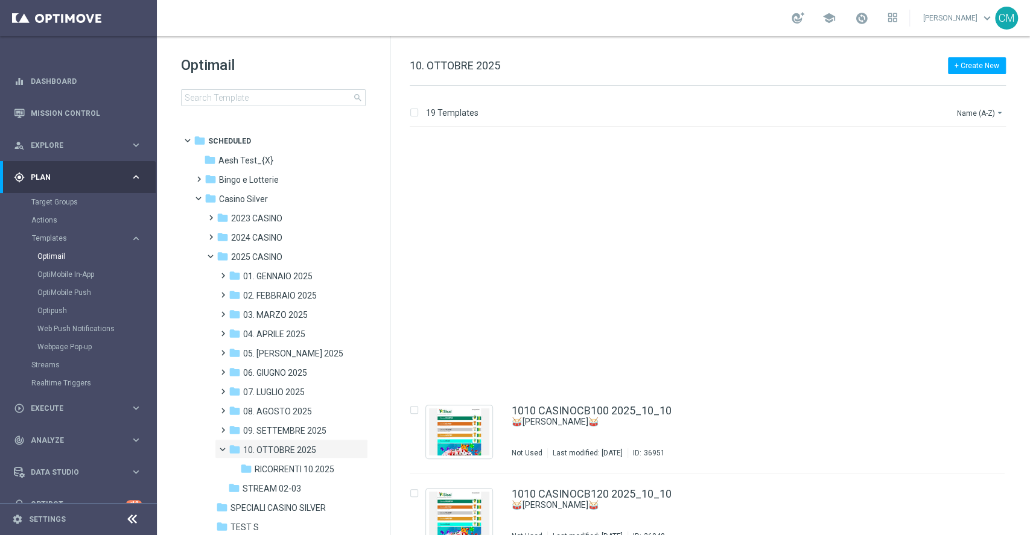
scroll to position [1174, 0]
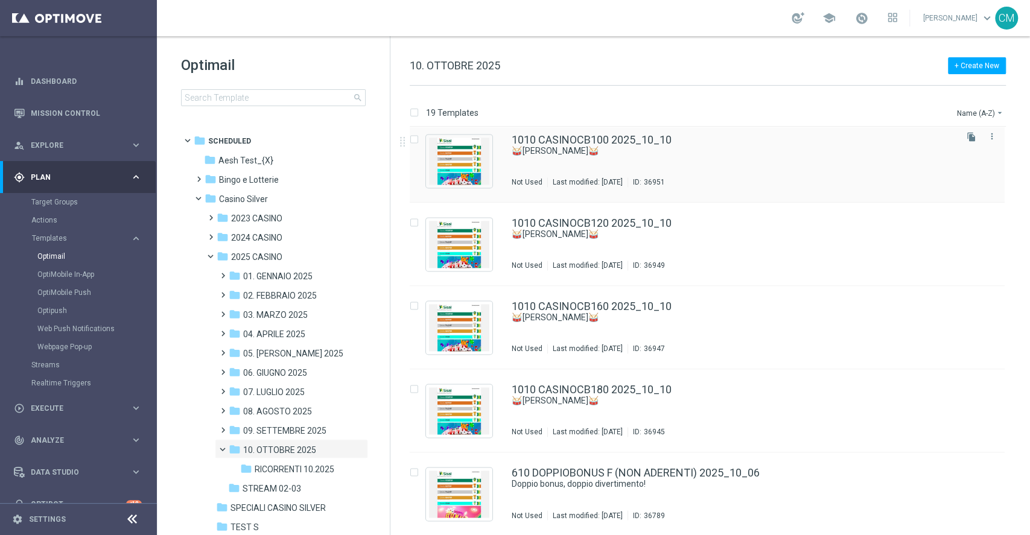
click at [658, 167] on div "1010 CASINOCB100 2025_10_10 🥁 Rullo di tamburi🥁 Not Used Last modified: Friday,…" at bounding box center [733, 161] width 442 height 53
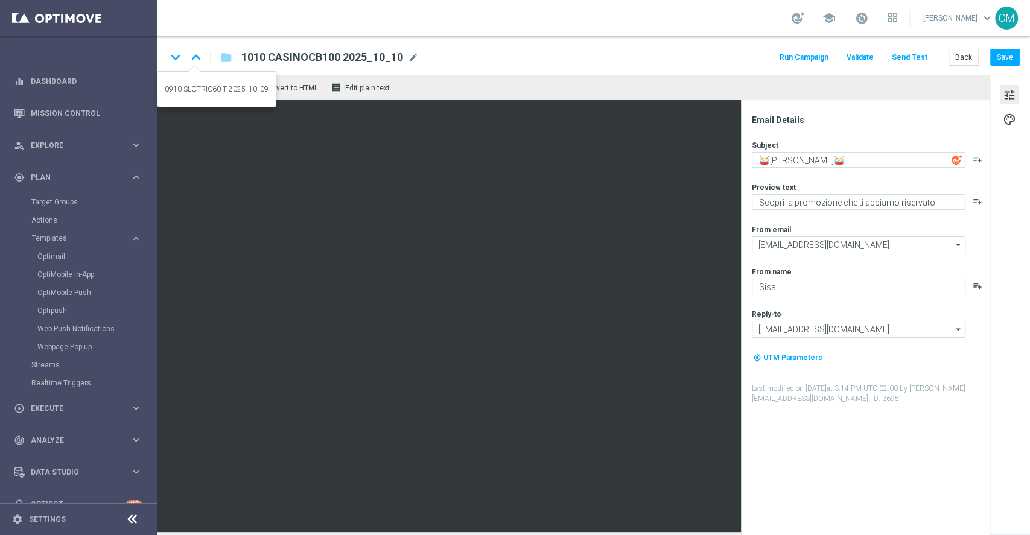
click at [197, 56] on icon "keyboard_arrow_up" at bounding box center [196, 57] width 18 height 18
type textarea "Hai visto la nuova promozione? 👀"
type textarea "Un bonus incredibile ti aspetta"
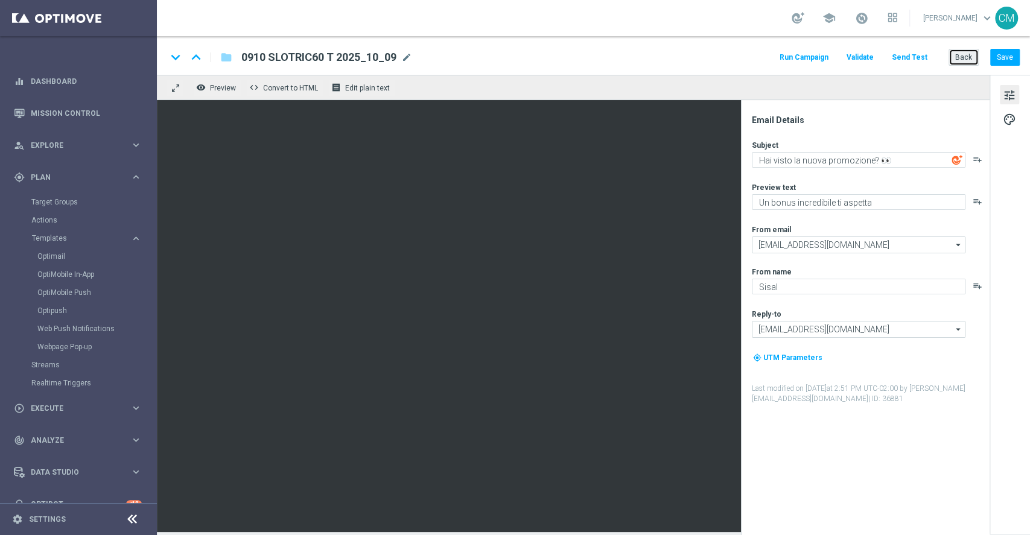
click at [965, 49] on button "Back" at bounding box center [964, 57] width 30 height 17
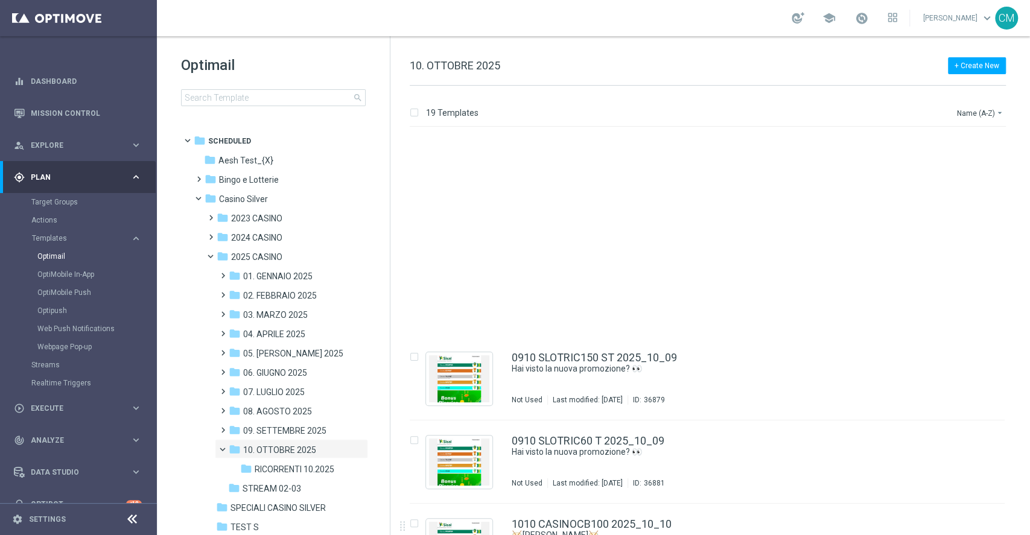
scroll to position [1174, 0]
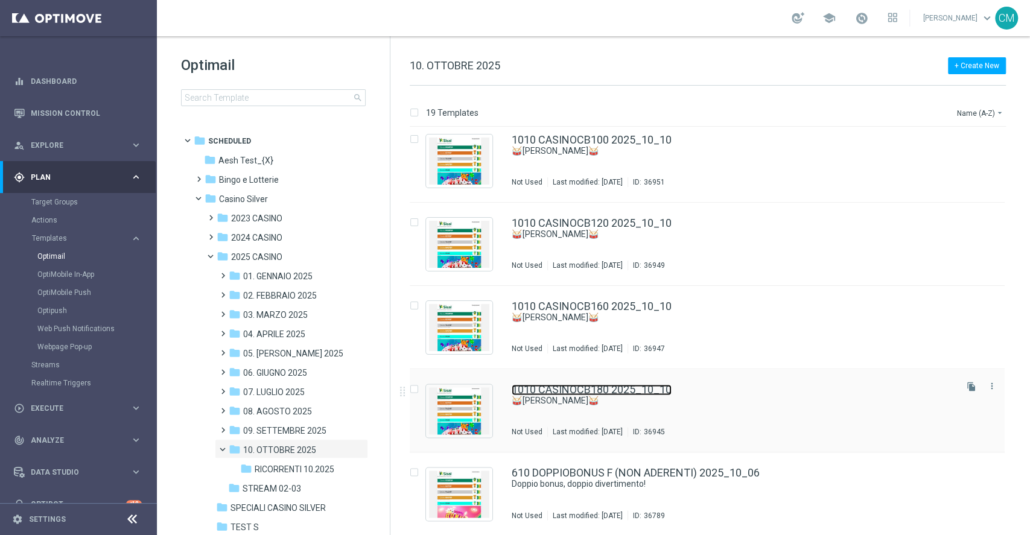
click at [669, 385] on link "1010 CASINOCB180 2025_10_10" at bounding box center [592, 390] width 160 height 11
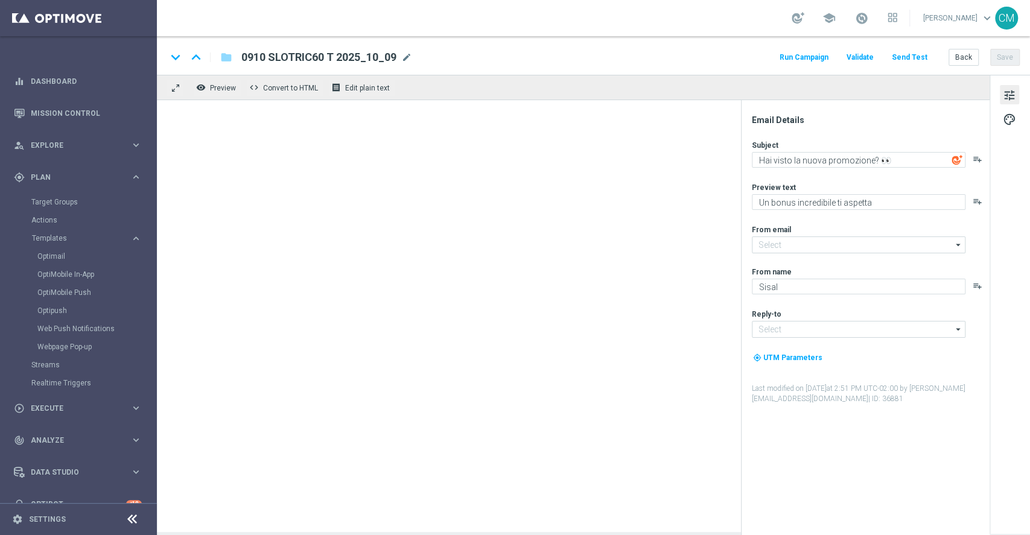
type input "[EMAIL_ADDRESS][DOMAIN_NAME]"
type textarea "🥁 [PERSON_NAME]🥁"
type textarea "Scopri la promozione che ti abbiamo riservato"
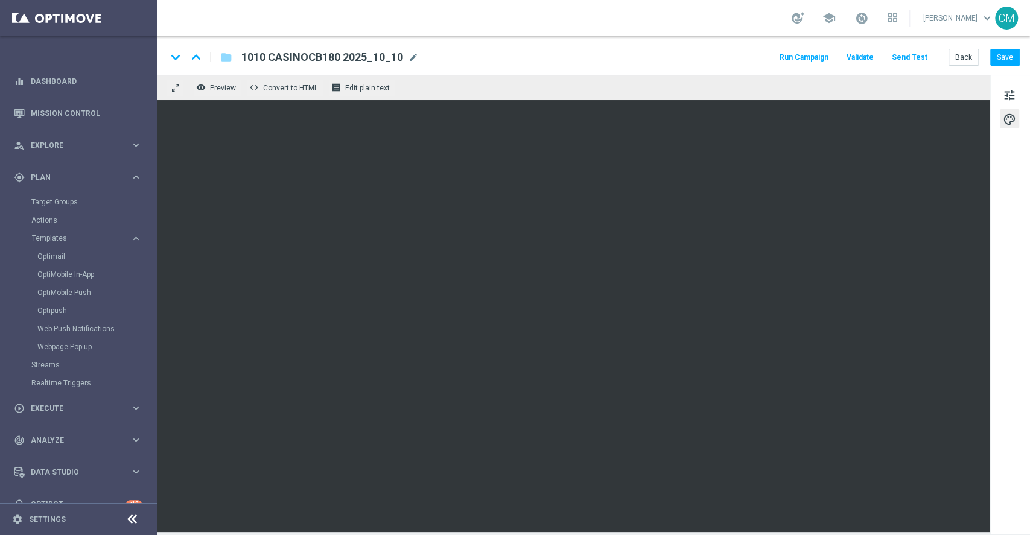
click at [960, 46] on div "keyboard_arrow_down keyboard_arrow_up folder 1010 CASINOCB180 2025_10_10 1010 C…" at bounding box center [594, 55] width 874 height 39
click at [960, 51] on button "Back" at bounding box center [964, 57] width 30 height 17
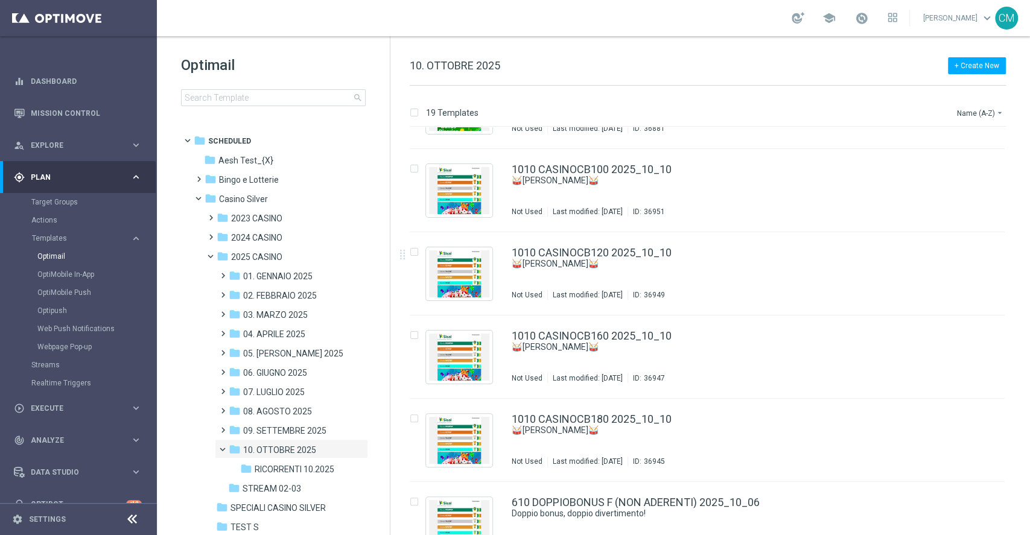
scroll to position [1174, 0]
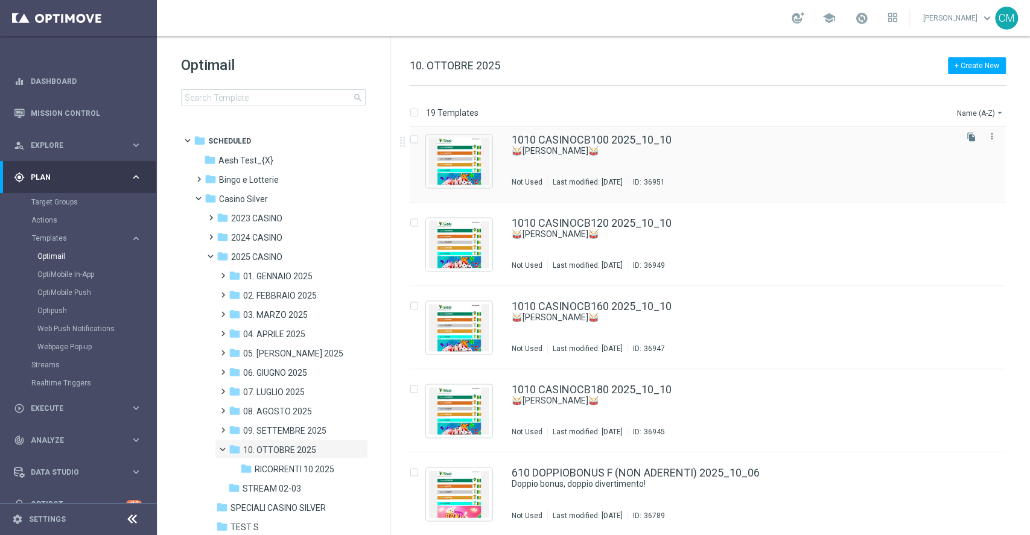
click at [625, 157] on div "1010 CASINOCB100 2025_10_10 🥁 Rullo di tamburi🥁 Not Used Last modified: Friday,…" at bounding box center [733, 161] width 442 height 53
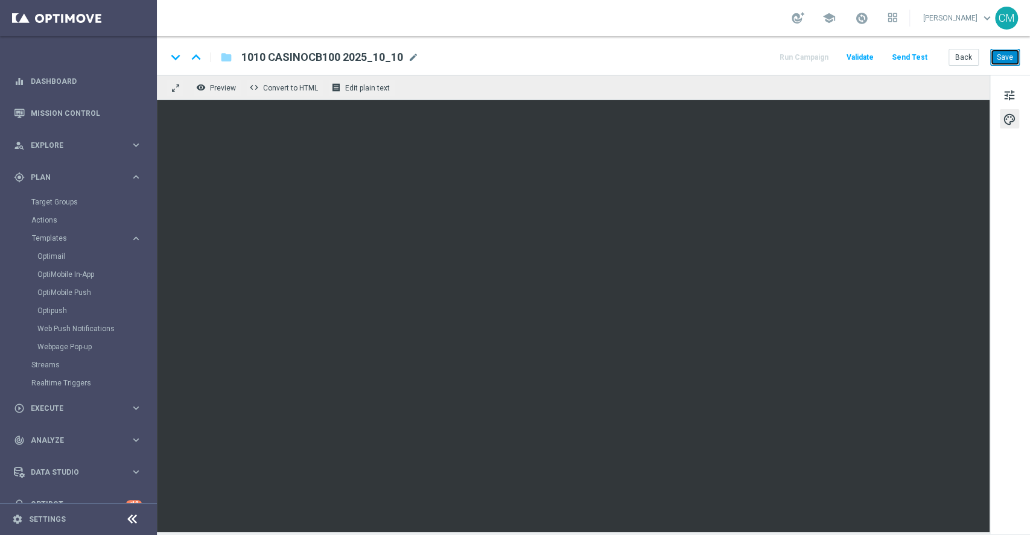
click at [1012, 63] on button "Save" at bounding box center [1006, 57] width 30 height 17
click at [1000, 56] on button "Save" at bounding box center [1006, 57] width 30 height 17
click at [992, 60] on button "Save" at bounding box center [1006, 57] width 30 height 17
click at [957, 59] on button "Back" at bounding box center [964, 57] width 30 height 17
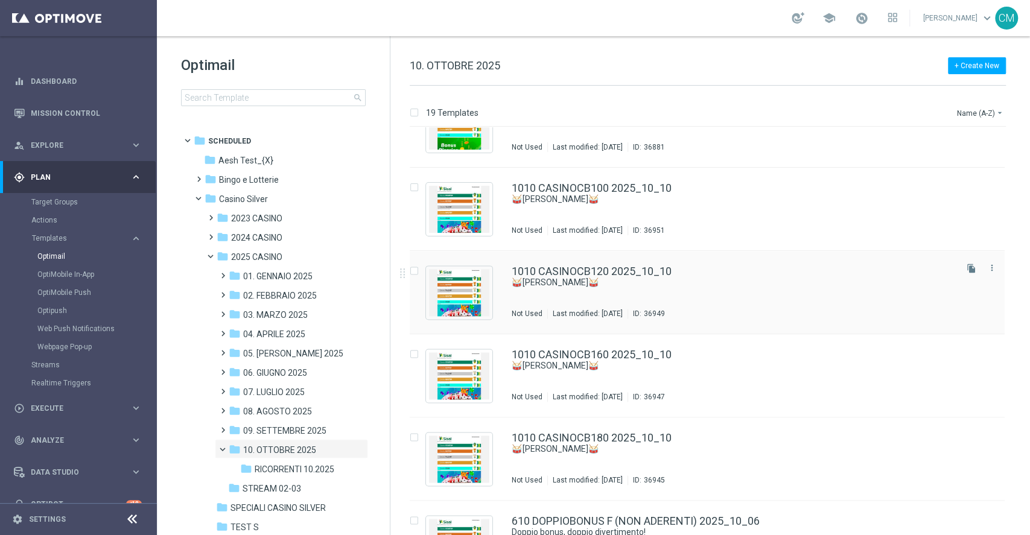
scroll to position [1118, 0]
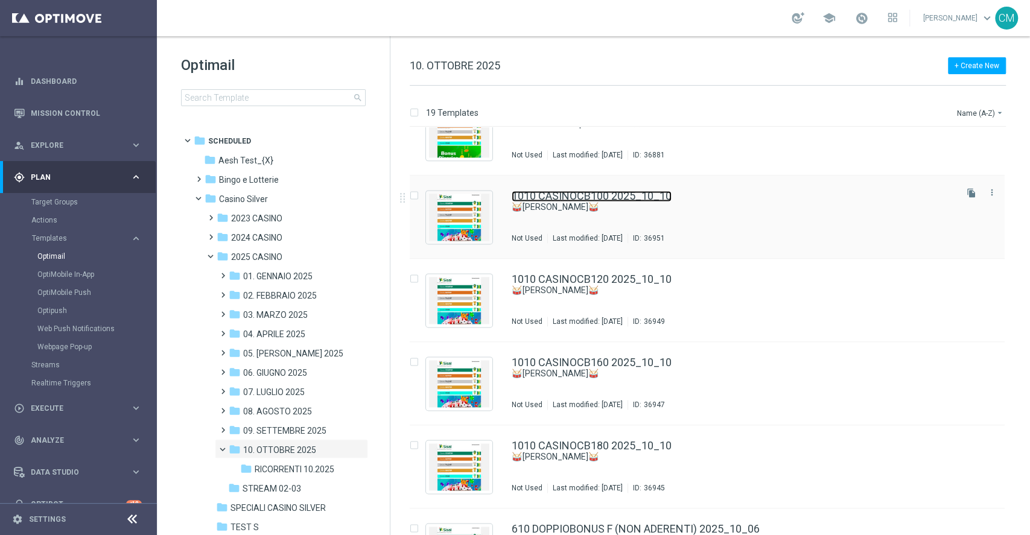
click at [616, 196] on link "1010 CASINOCB100 2025_10_10" at bounding box center [592, 196] width 160 height 11
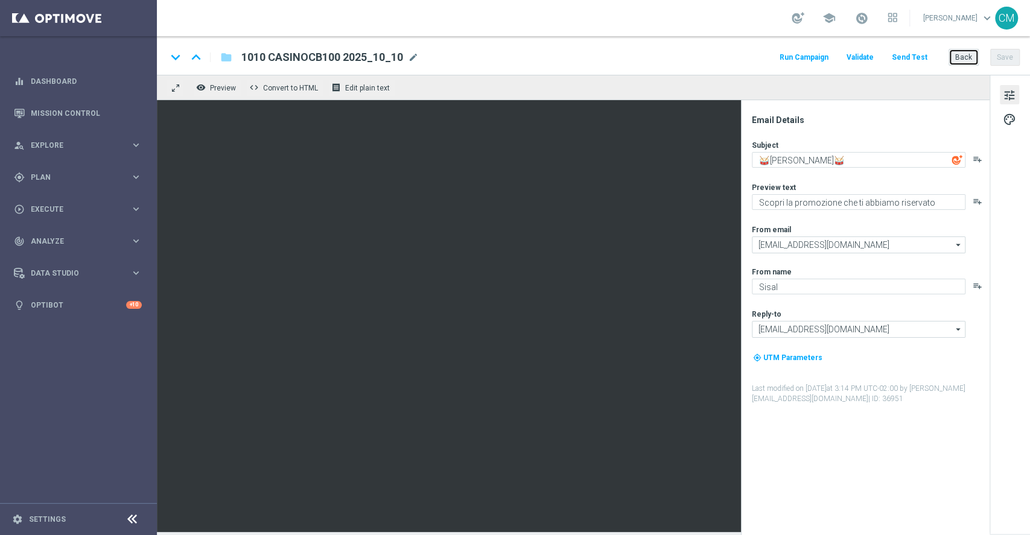
click at [966, 57] on button "Back" at bounding box center [964, 57] width 30 height 17
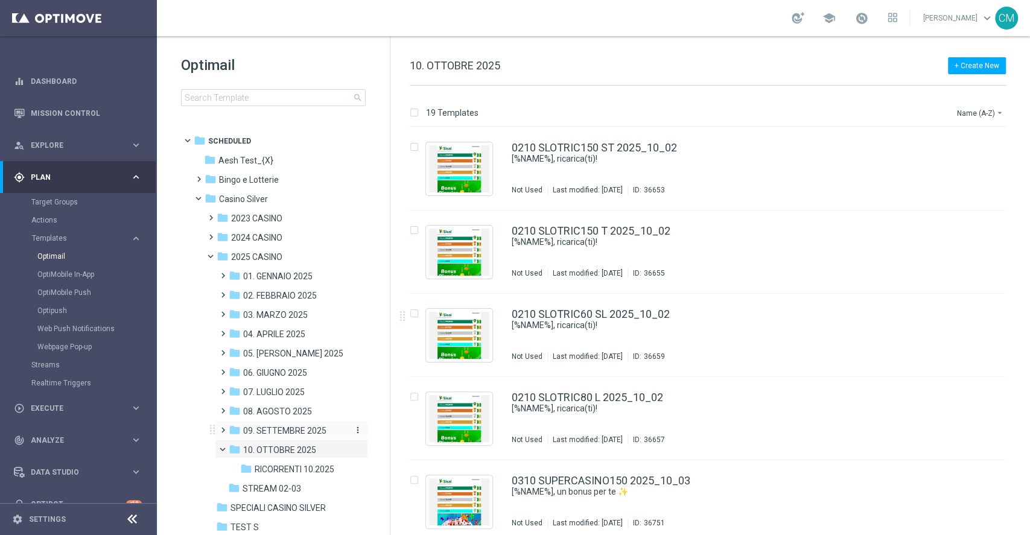
click at [289, 430] on span "09. SETTEMBRE 2025" at bounding box center [284, 431] width 83 height 11
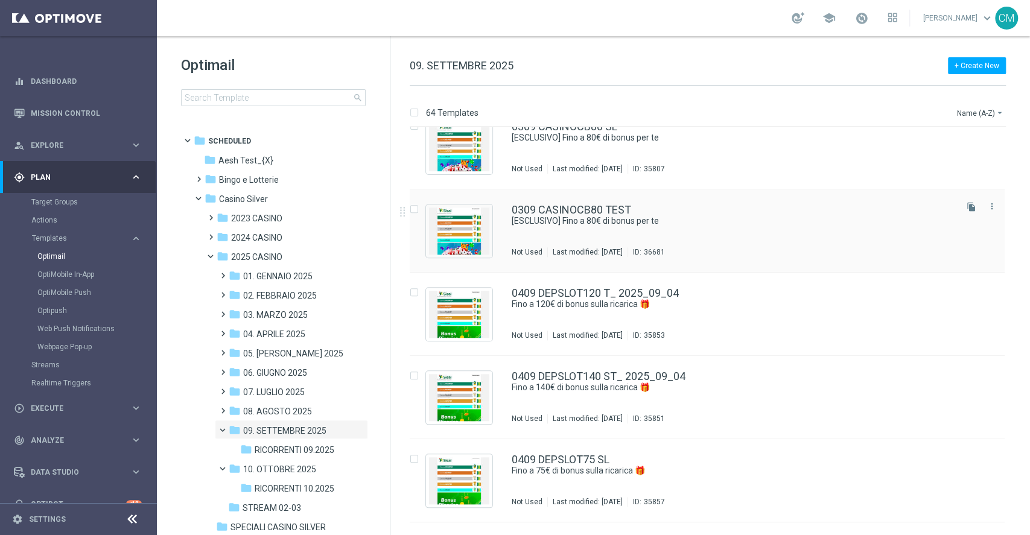
scroll to position [729, 0]
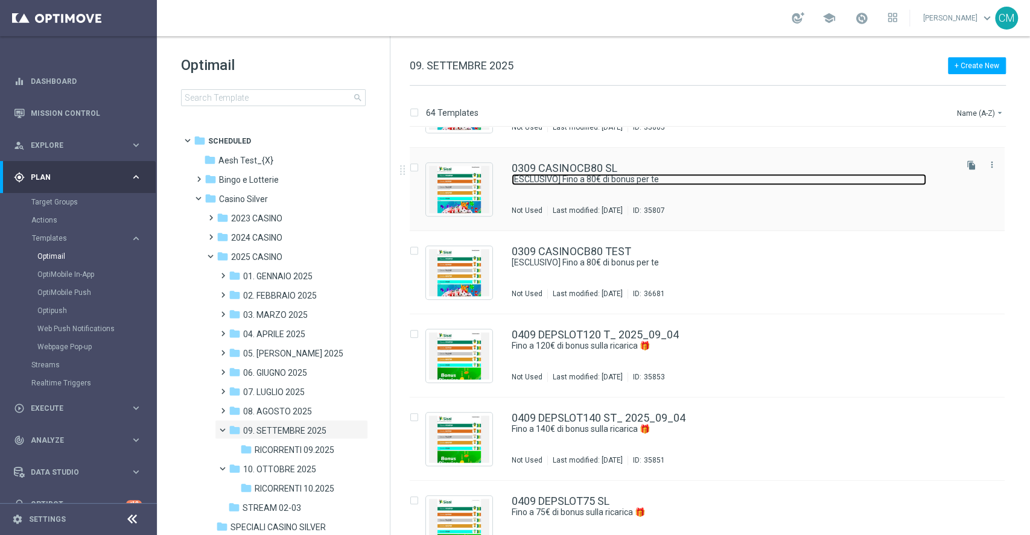
click at [605, 184] on link "[ESCLUSIVO] Fino a 80€ di bonus per te" at bounding box center [719, 179] width 415 height 11
